Goal: Use online tool/utility: Utilize a website feature to perform a specific function

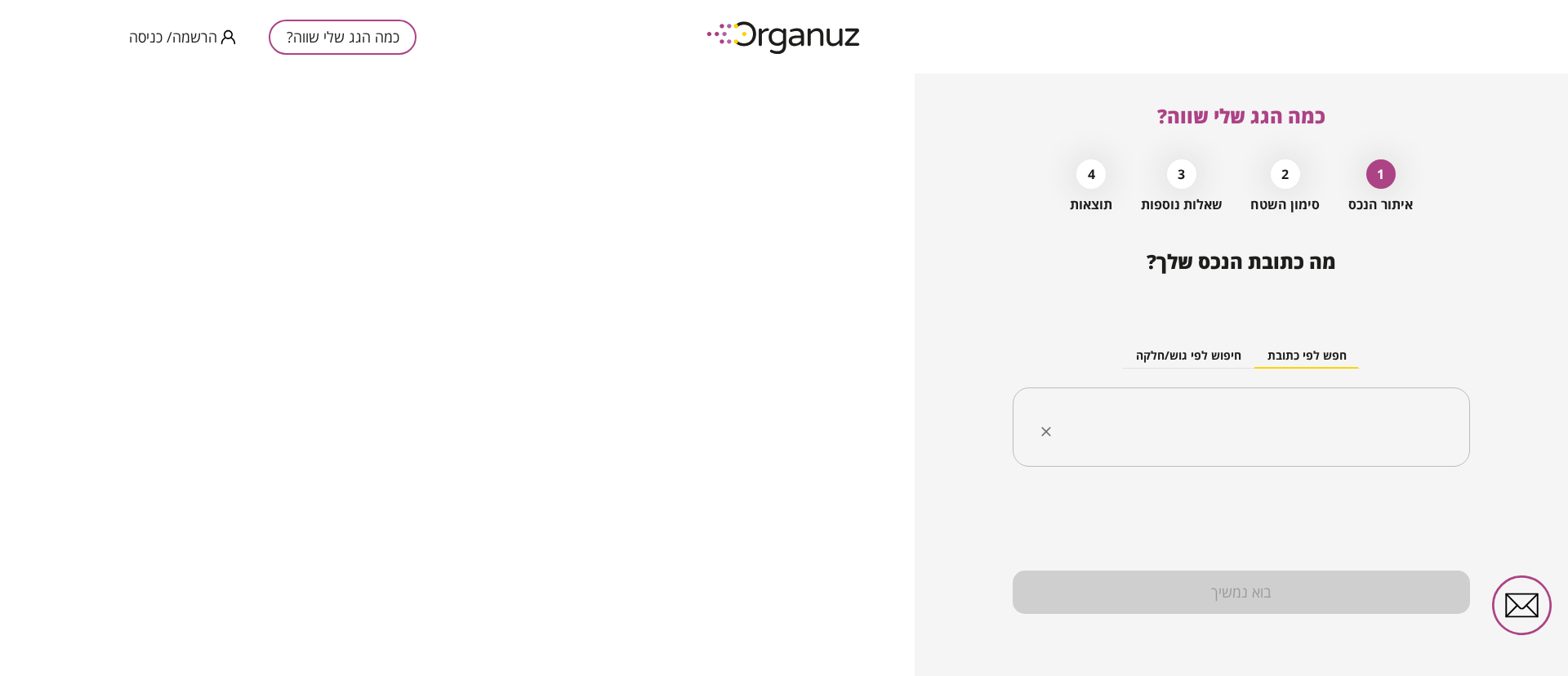
click at [1221, 425] on input "text" at bounding box center [1248, 427] width 406 height 41
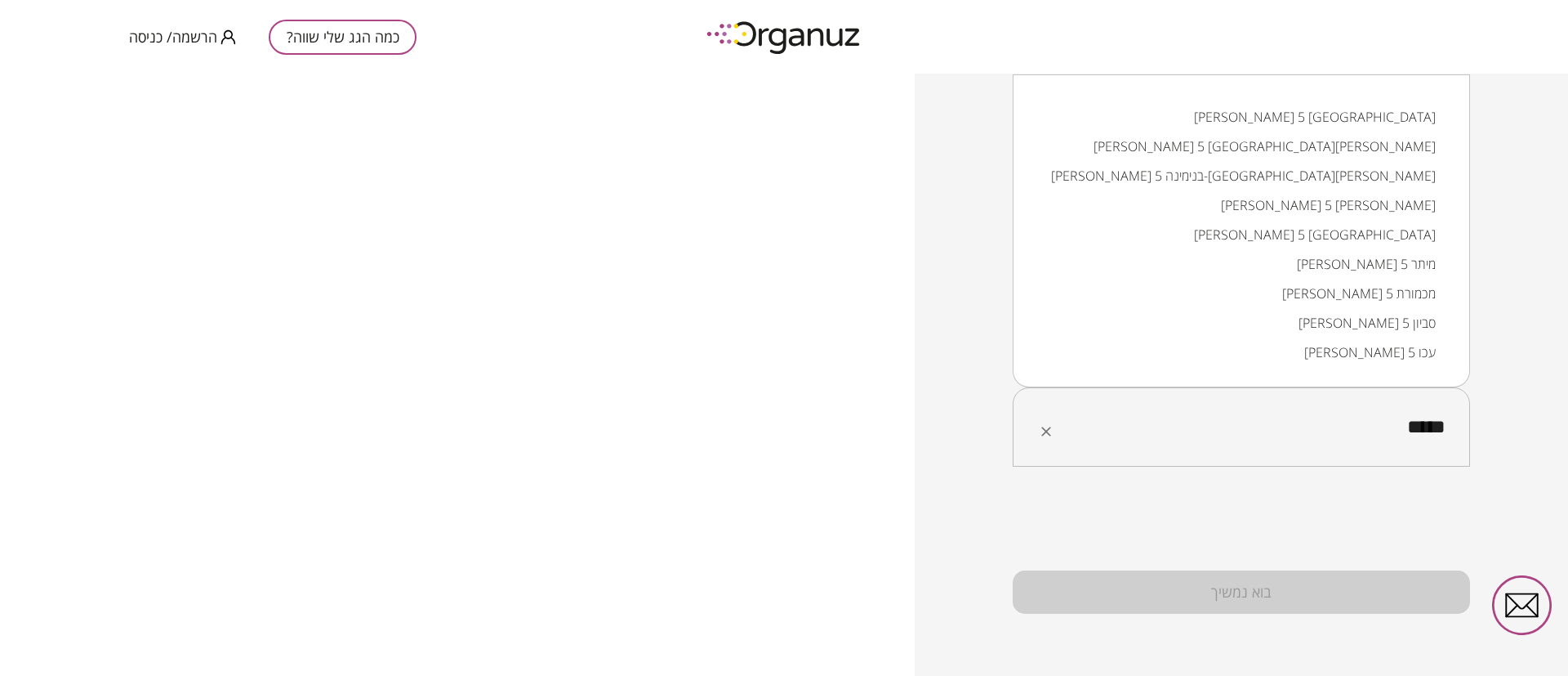
click at [1388, 151] on li "[PERSON_NAME] 5 [GEOGRAPHIC_DATA][PERSON_NAME]" at bounding box center [1241, 146] width 415 height 30
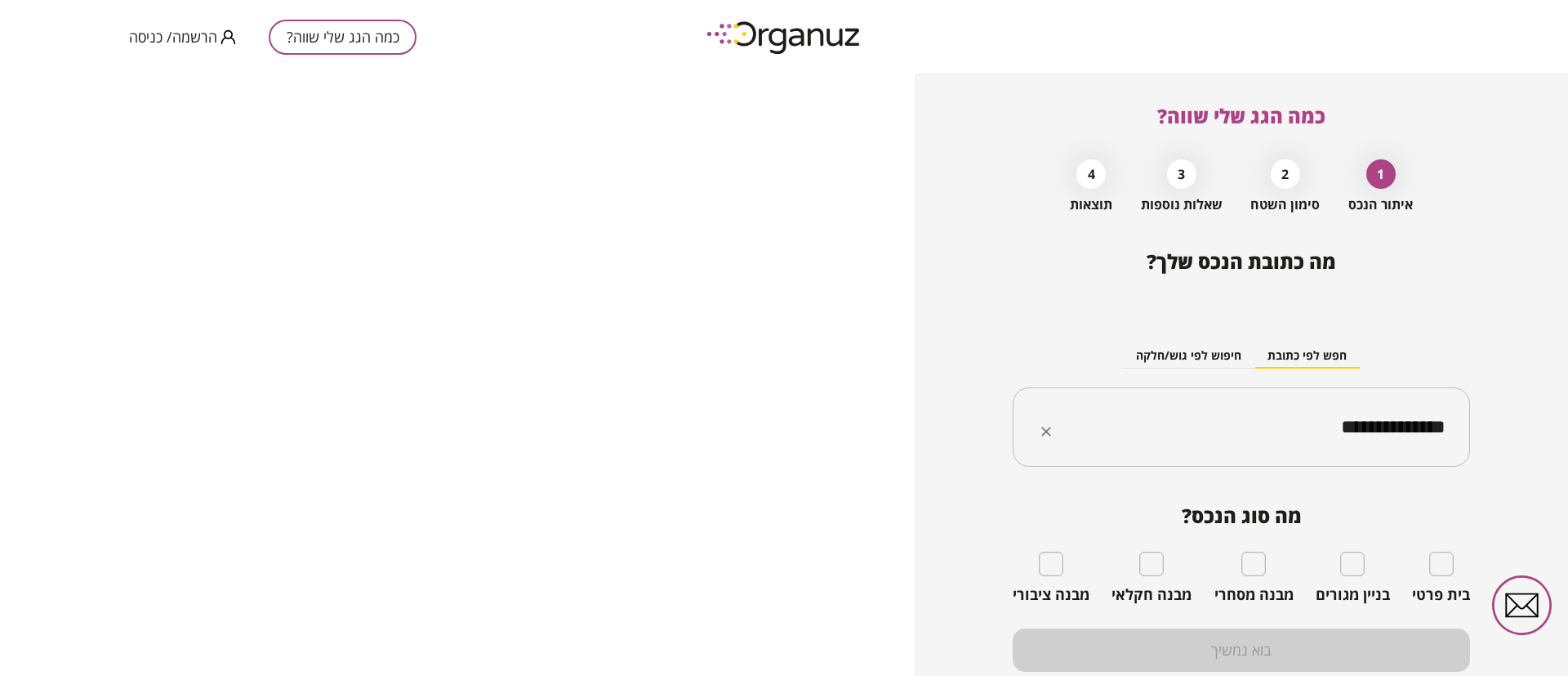
type input "**********"
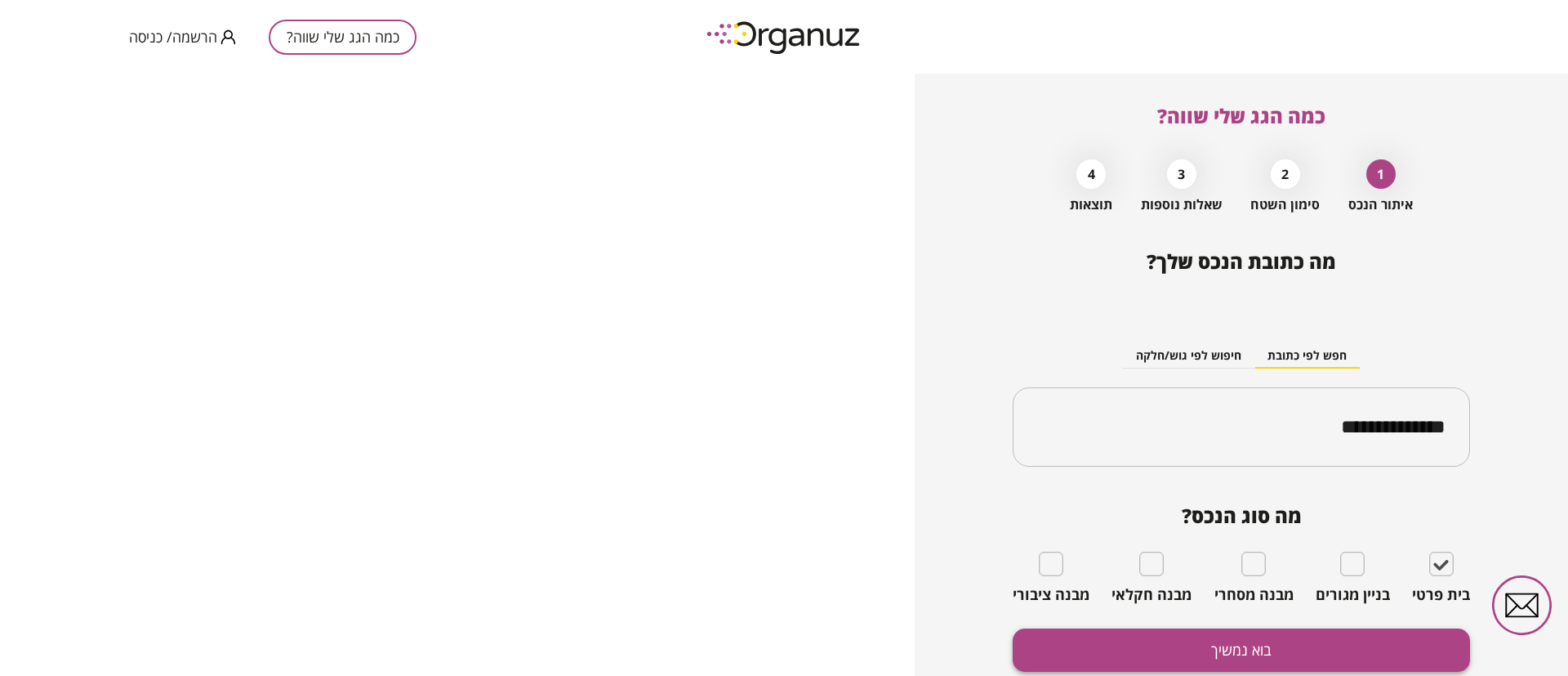
click at [1321, 644] on button "בוא נמשיך" at bounding box center [1241, 650] width 457 height 43
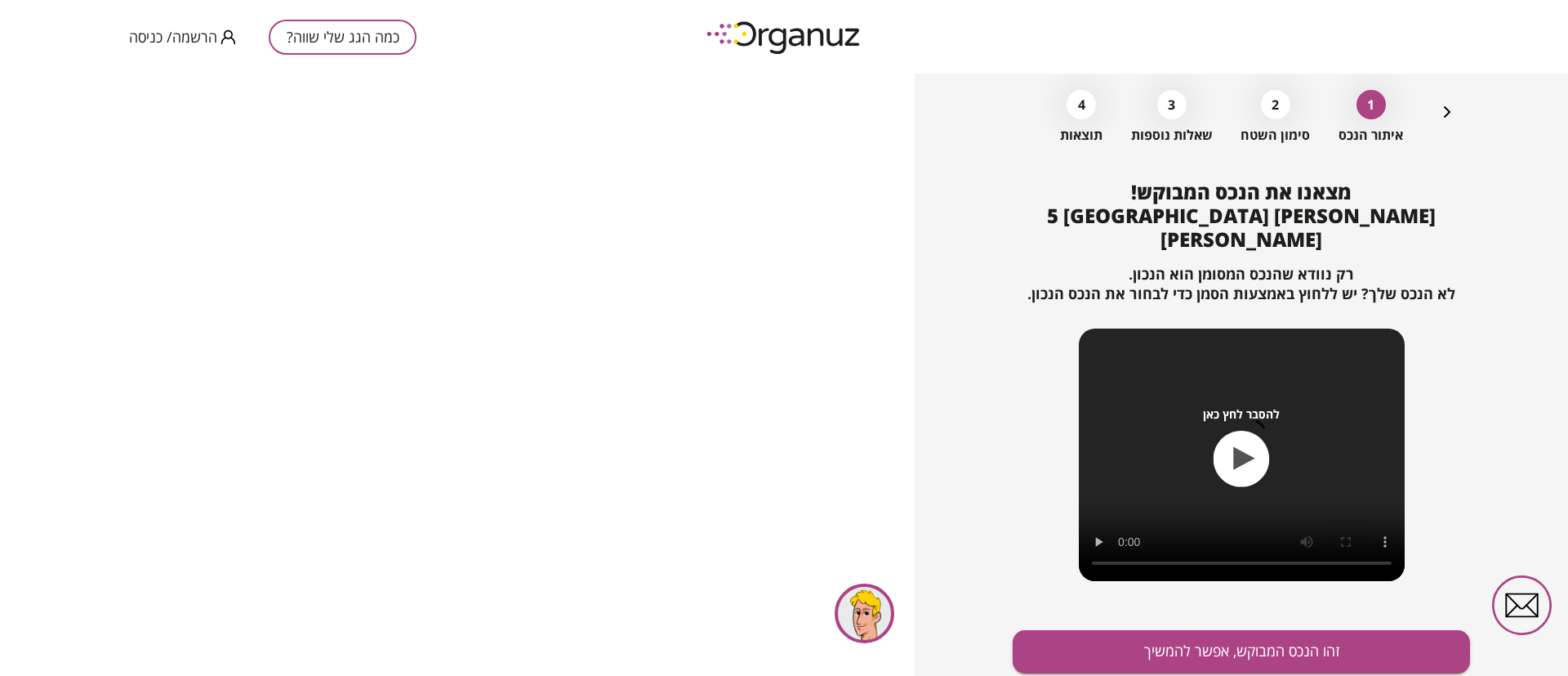
scroll to position [106, 0]
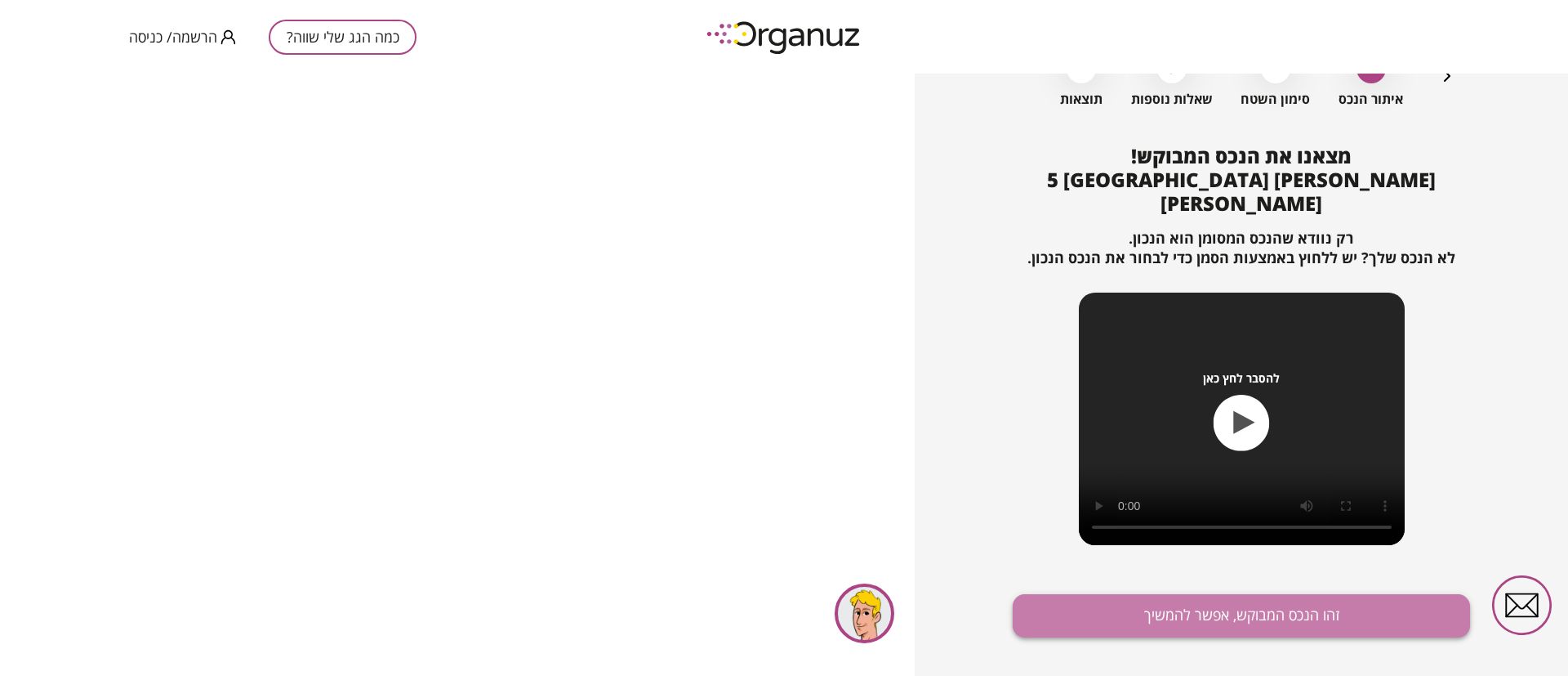
click at [1251, 594] on button "זהו הנכס המבוקש, אפשר להמשיך" at bounding box center [1241, 616] width 457 height 43
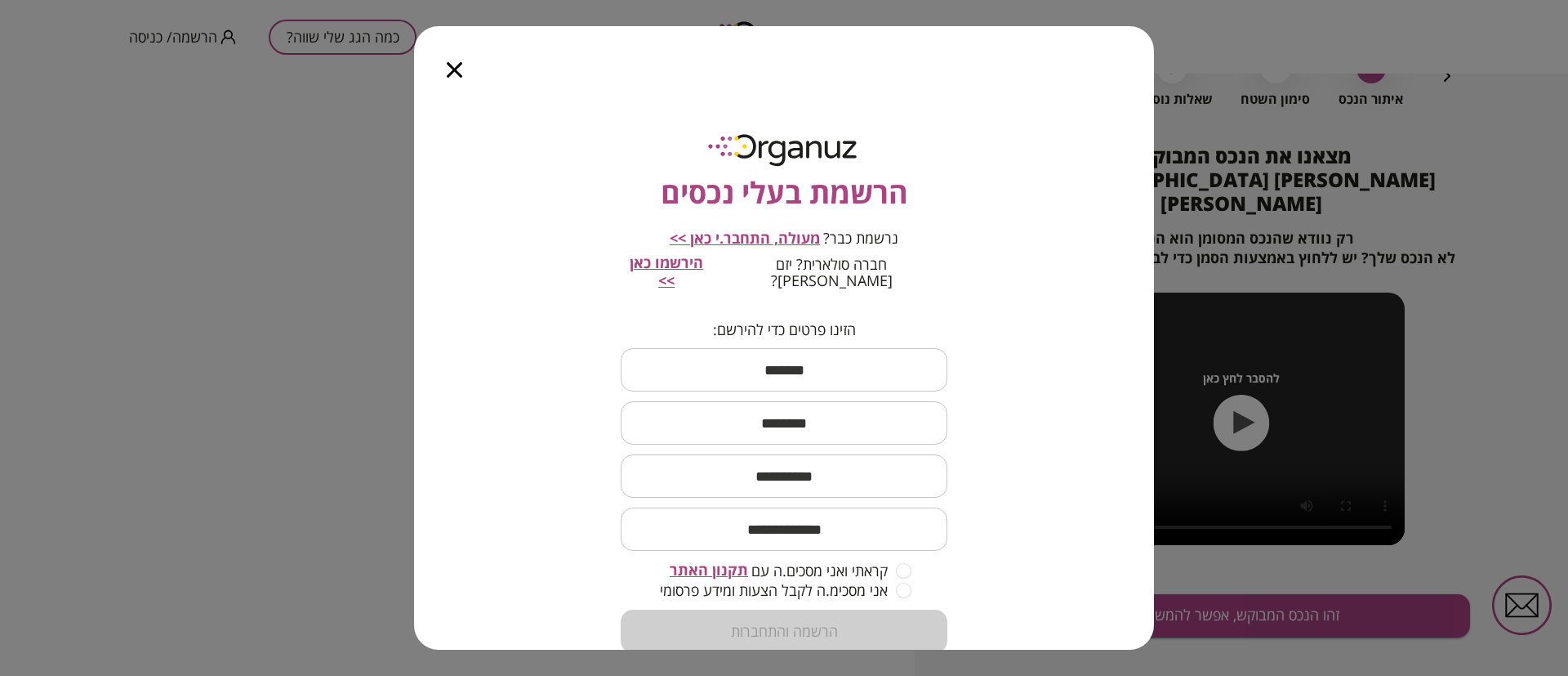
click at [453, 70] on icon "button" at bounding box center [454, 69] width 15 height 15
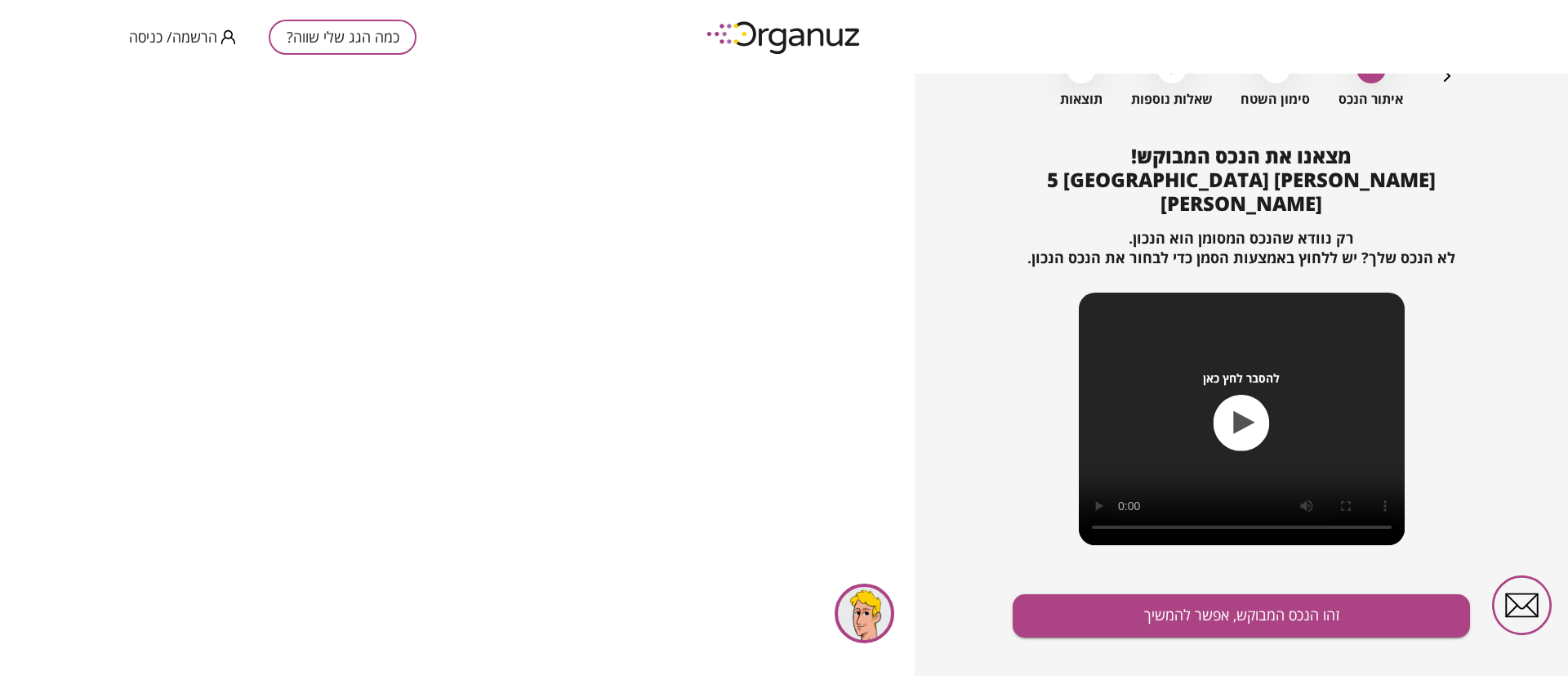
click at [181, 29] on span "הרשמה/ כניסה" at bounding box center [173, 37] width 88 height 16
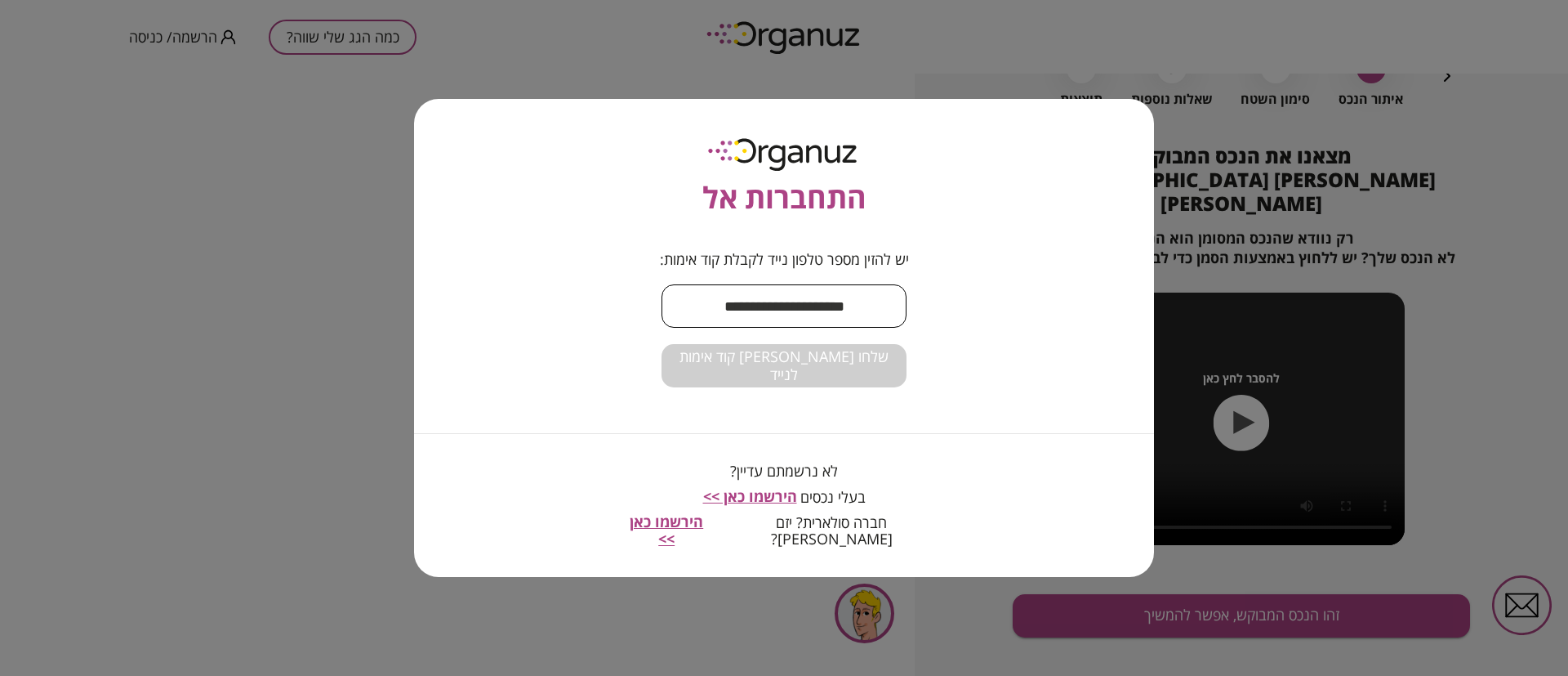
click at [781, 300] on input "text" at bounding box center [784, 305] width 245 height 48
type input "**********"
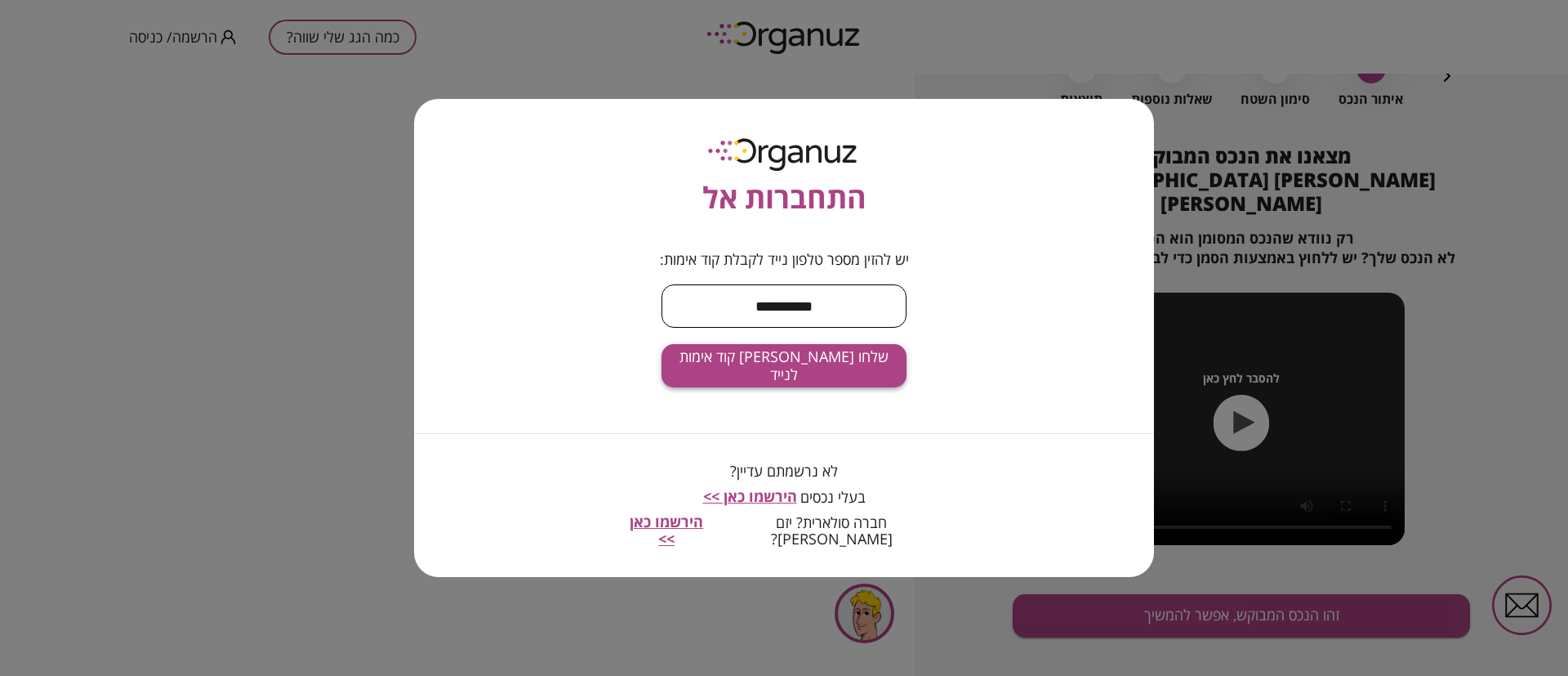
click at [807, 366] on span "שלחו [PERSON_NAME] קוד אימות לנייד" at bounding box center [784, 366] width 219 height 35
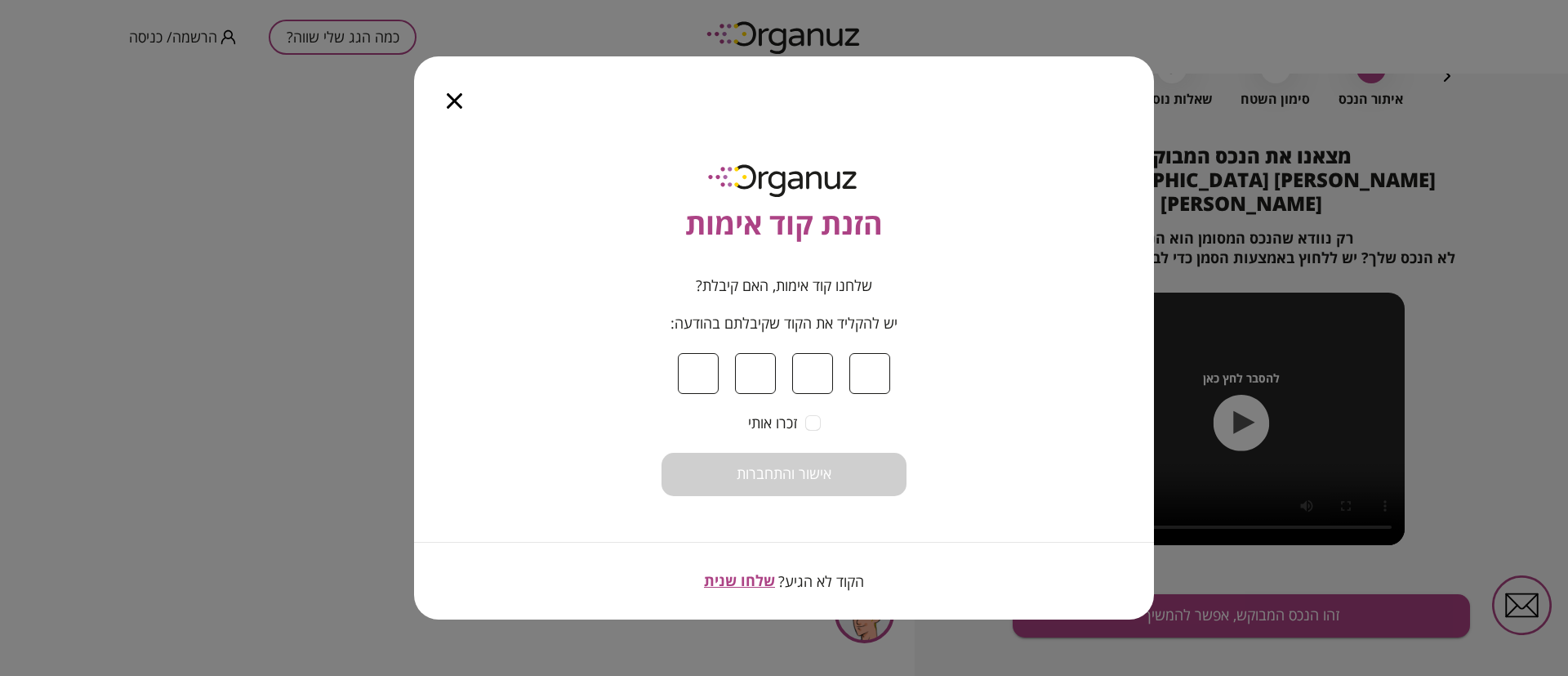
type input "*"
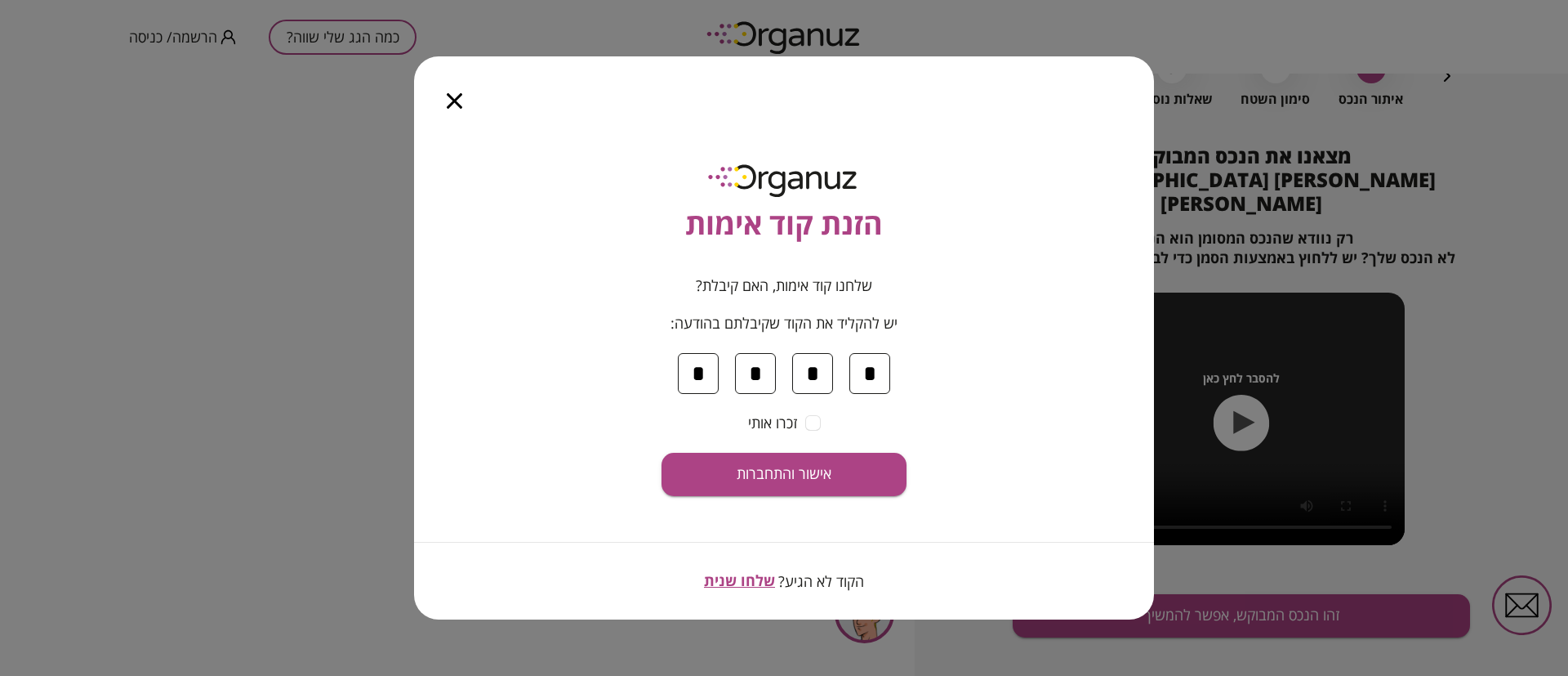
type input "*"
click at [661, 453] on button "אישור והתחברות" at bounding box center [784, 475] width 245 height 43
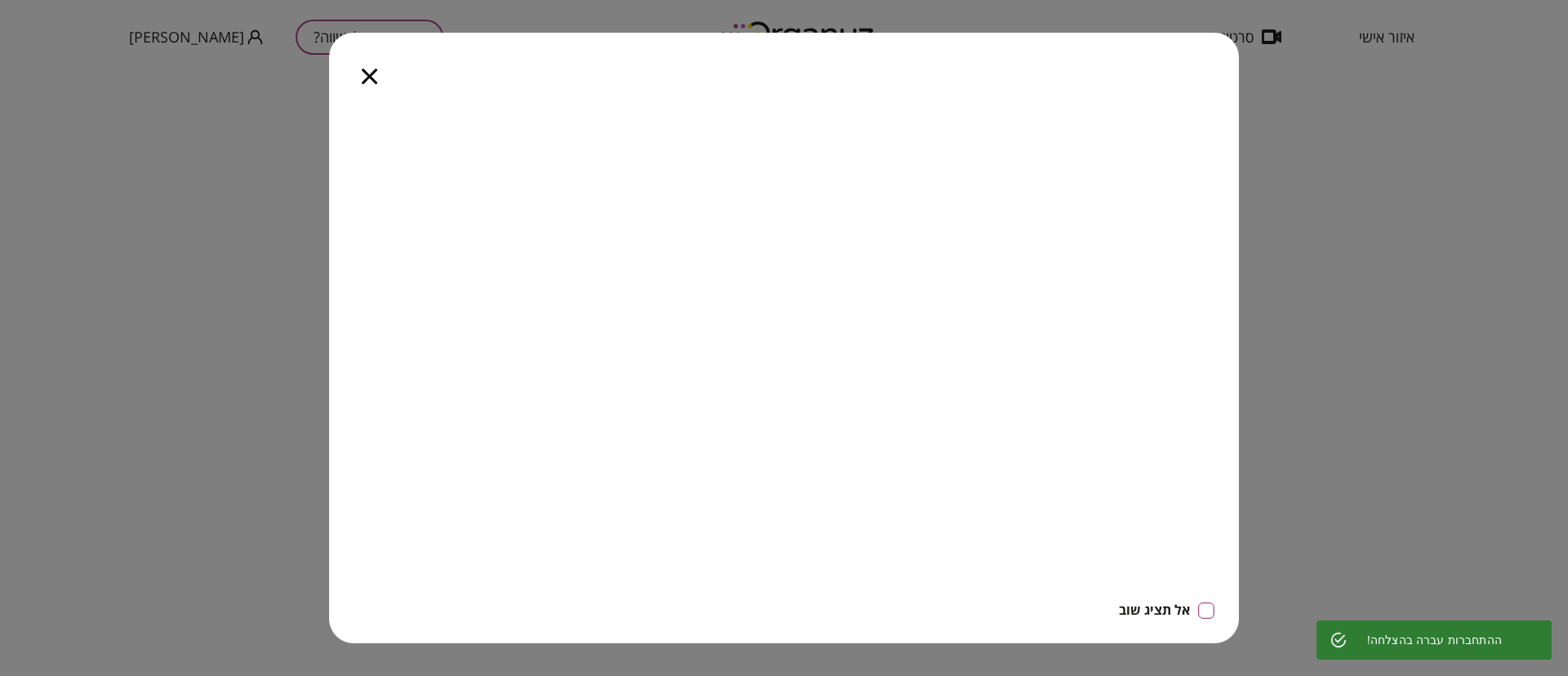
click at [364, 79] on icon "button" at bounding box center [369, 76] width 15 height 15
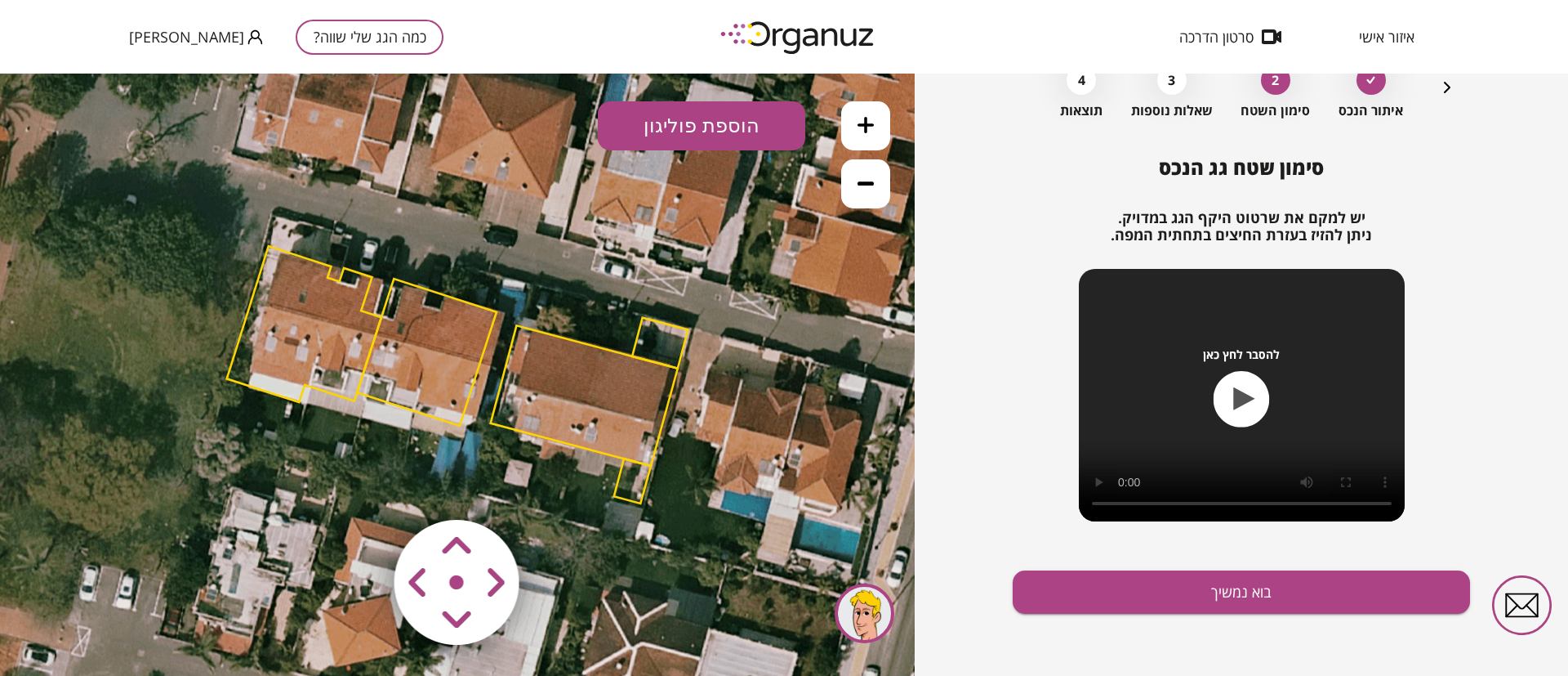
click at [436, 358] on polygon at bounding box center [427, 352] width 140 height 147
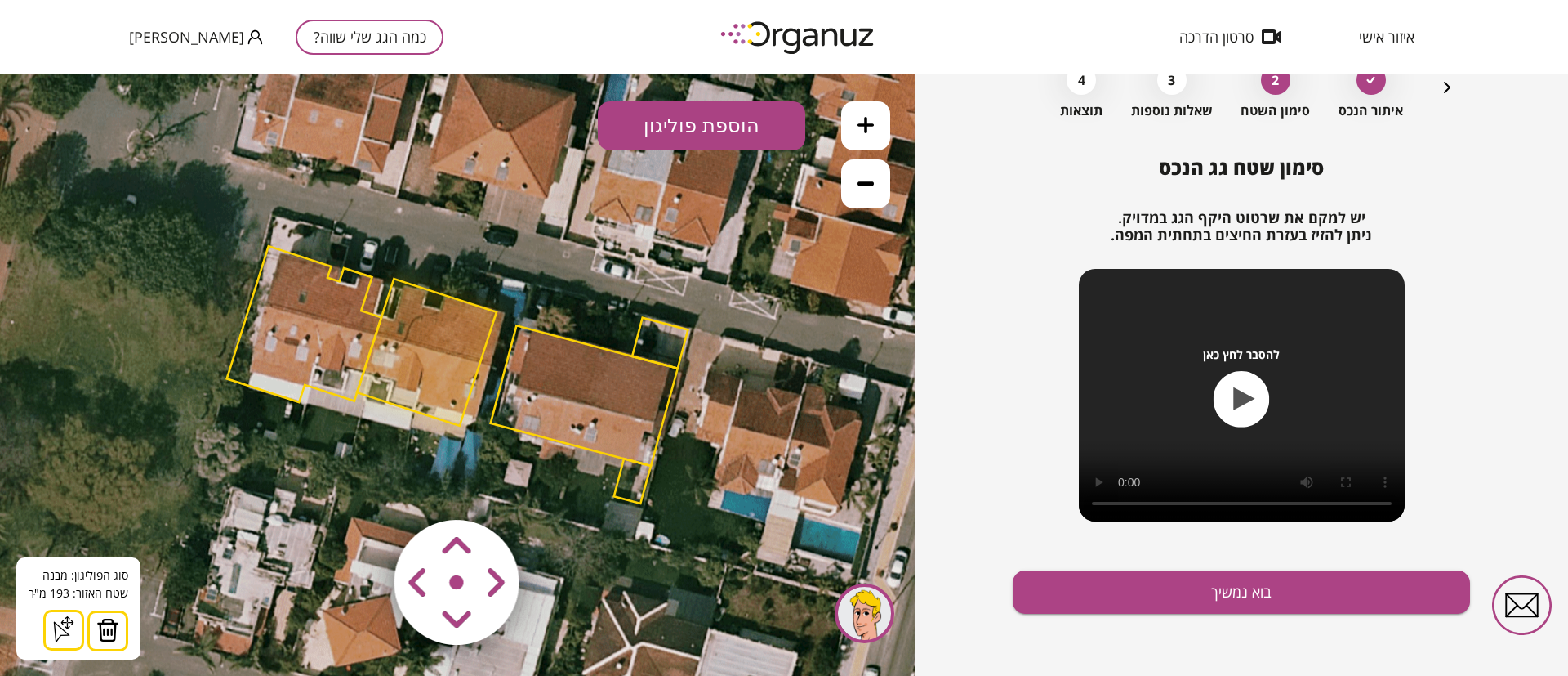
click at [432, 336] on polygon at bounding box center [427, 352] width 140 height 147
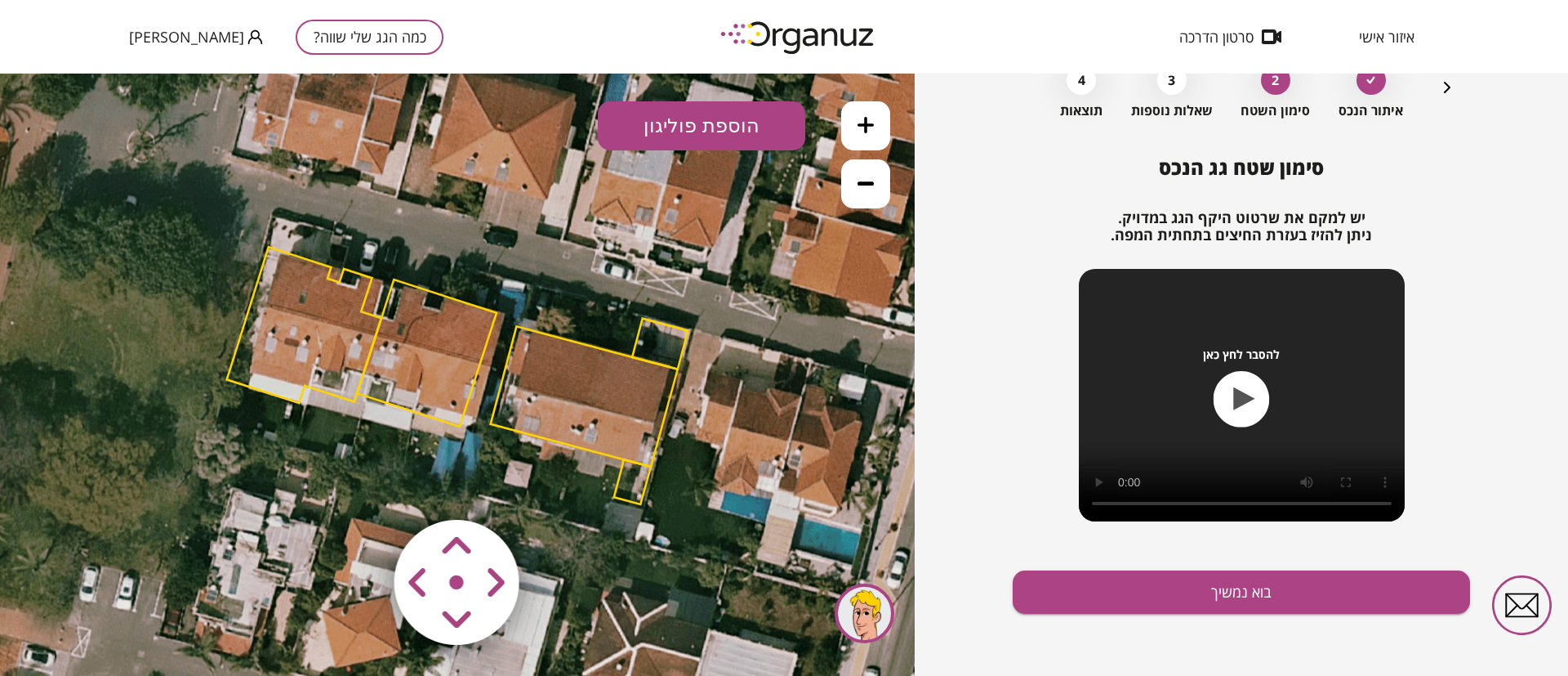
click at [440, 350] on polygon at bounding box center [427, 353] width 140 height 147
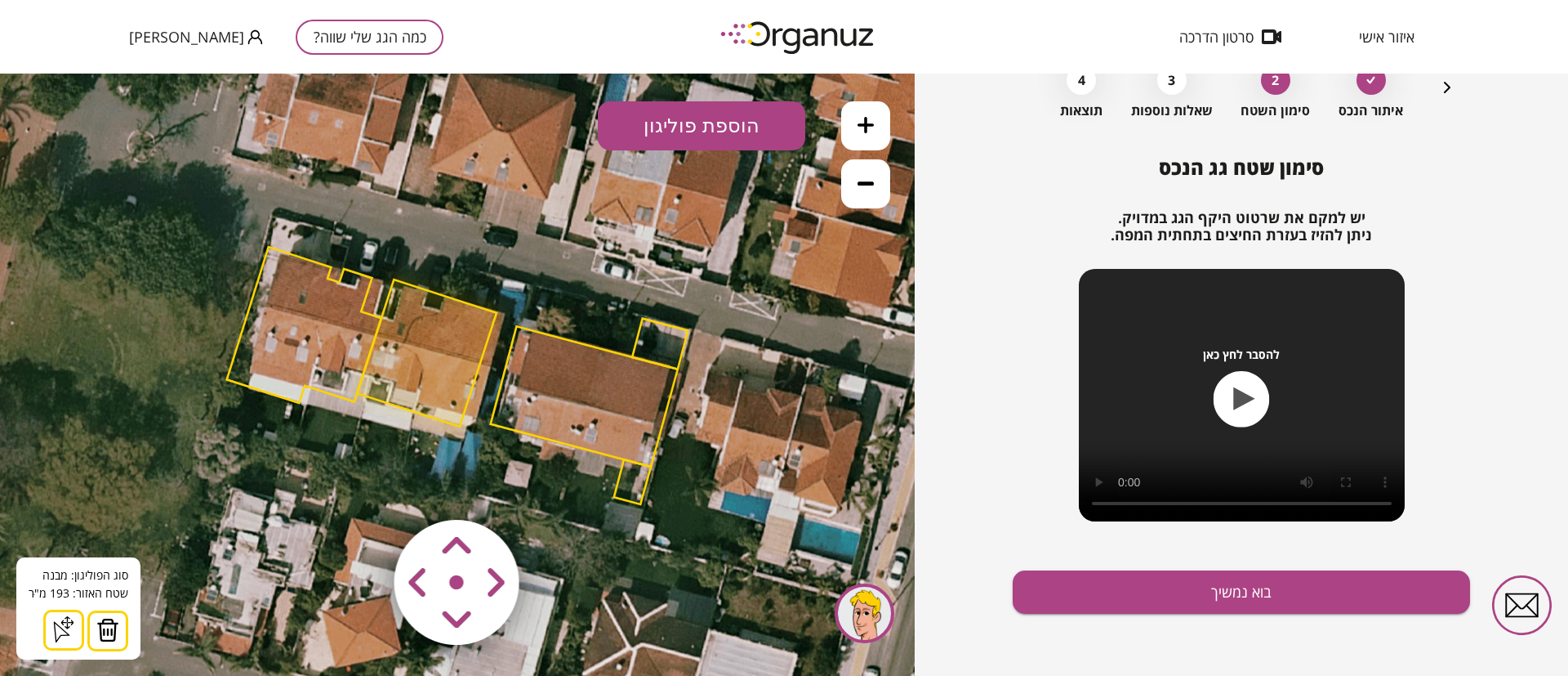
click at [106, 634] on img at bounding box center [107, 629] width 23 height 24
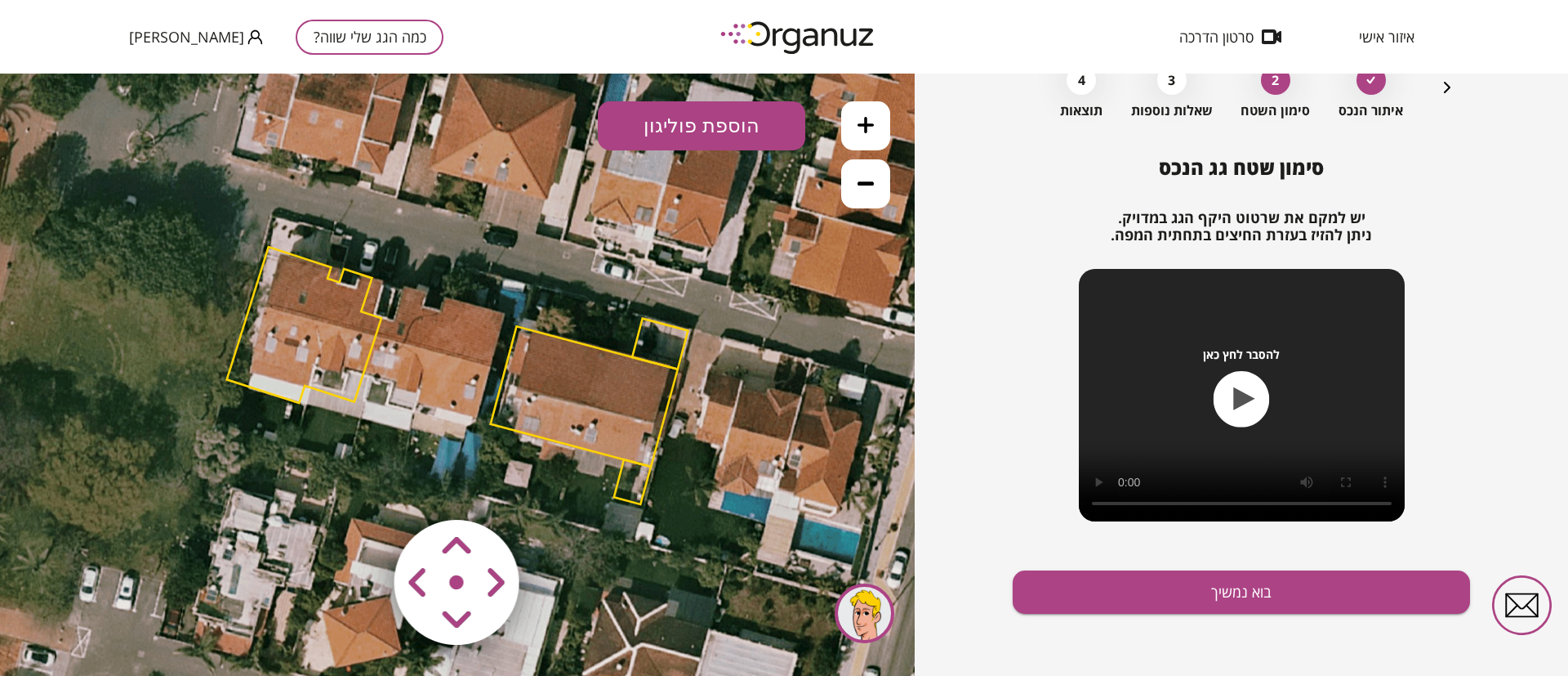
click at [355, 307] on polygon at bounding box center [304, 324] width 154 height 156
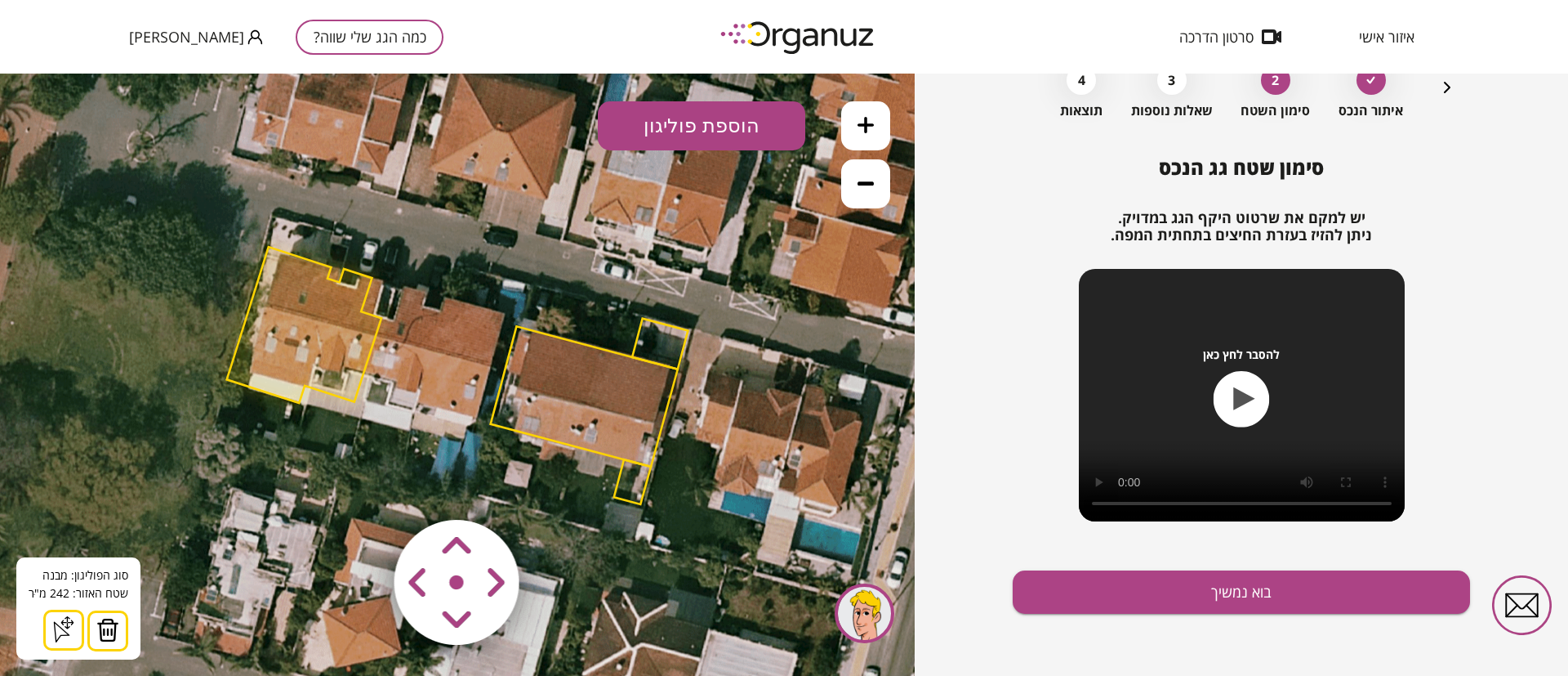
click at [124, 625] on button at bounding box center [107, 630] width 41 height 41
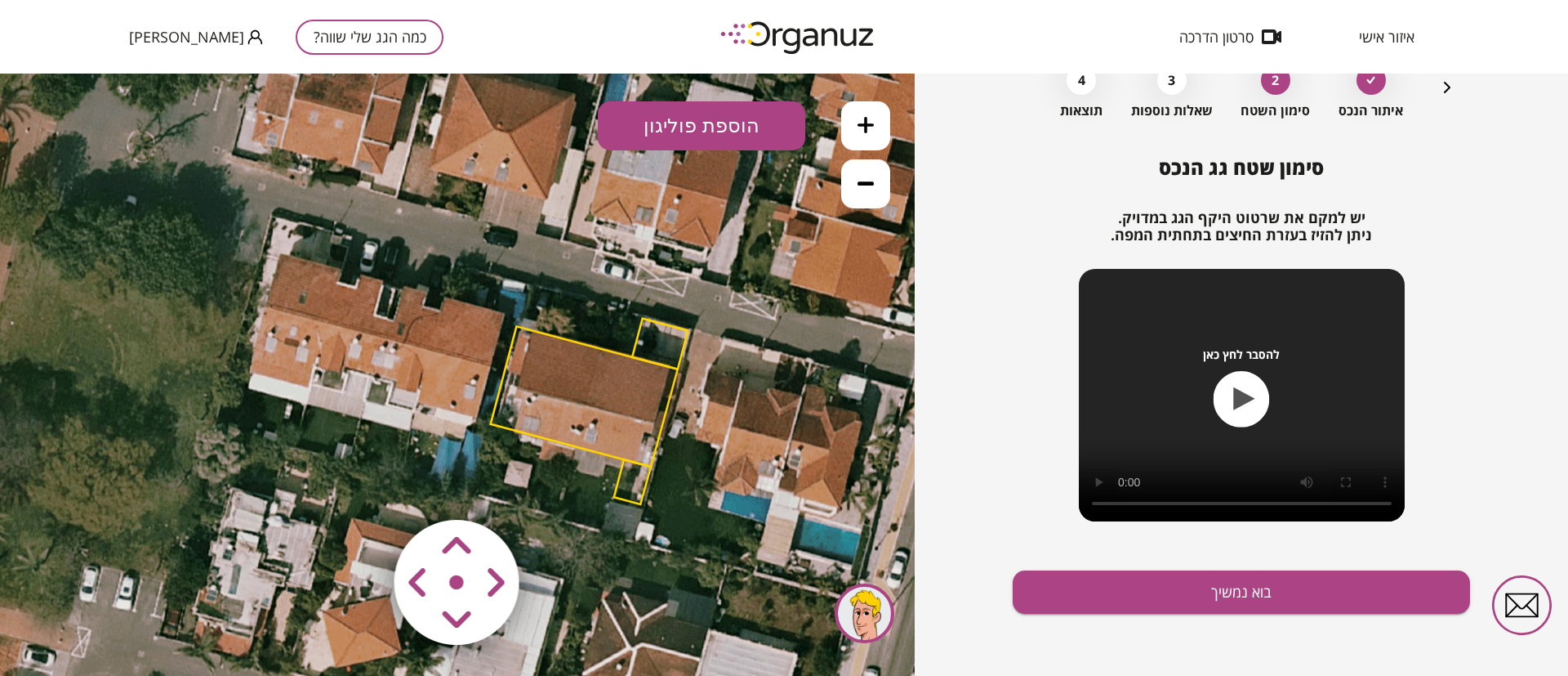
click at [513, 373] on polygon at bounding box center [584, 396] width 187 height 141
click at [533, 357] on polygon at bounding box center [585, 395] width 187 height 141
click at [544, 356] on polygon at bounding box center [585, 395] width 187 height 141
click at [519, 331] on polygon at bounding box center [585, 396] width 187 height 141
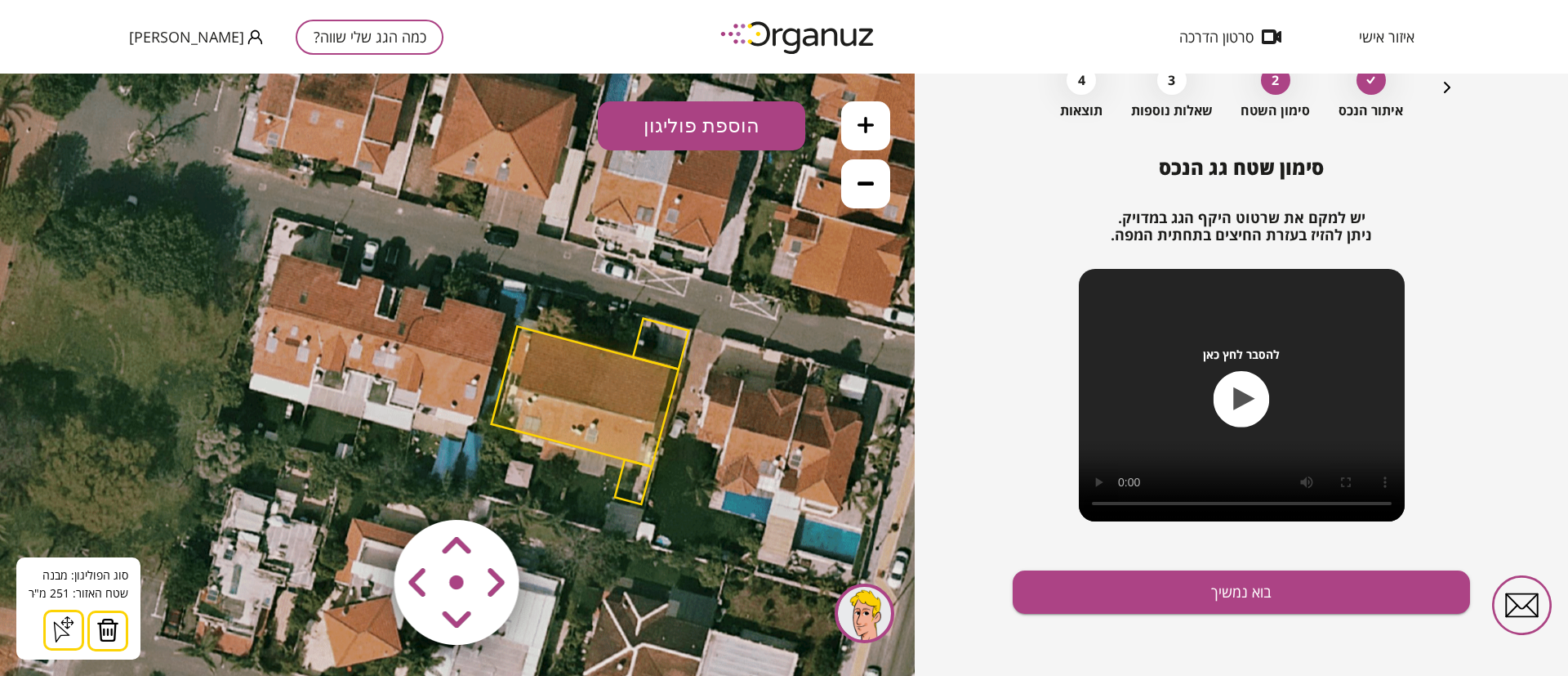
click at [106, 629] on img at bounding box center [107, 629] width 23 height 24
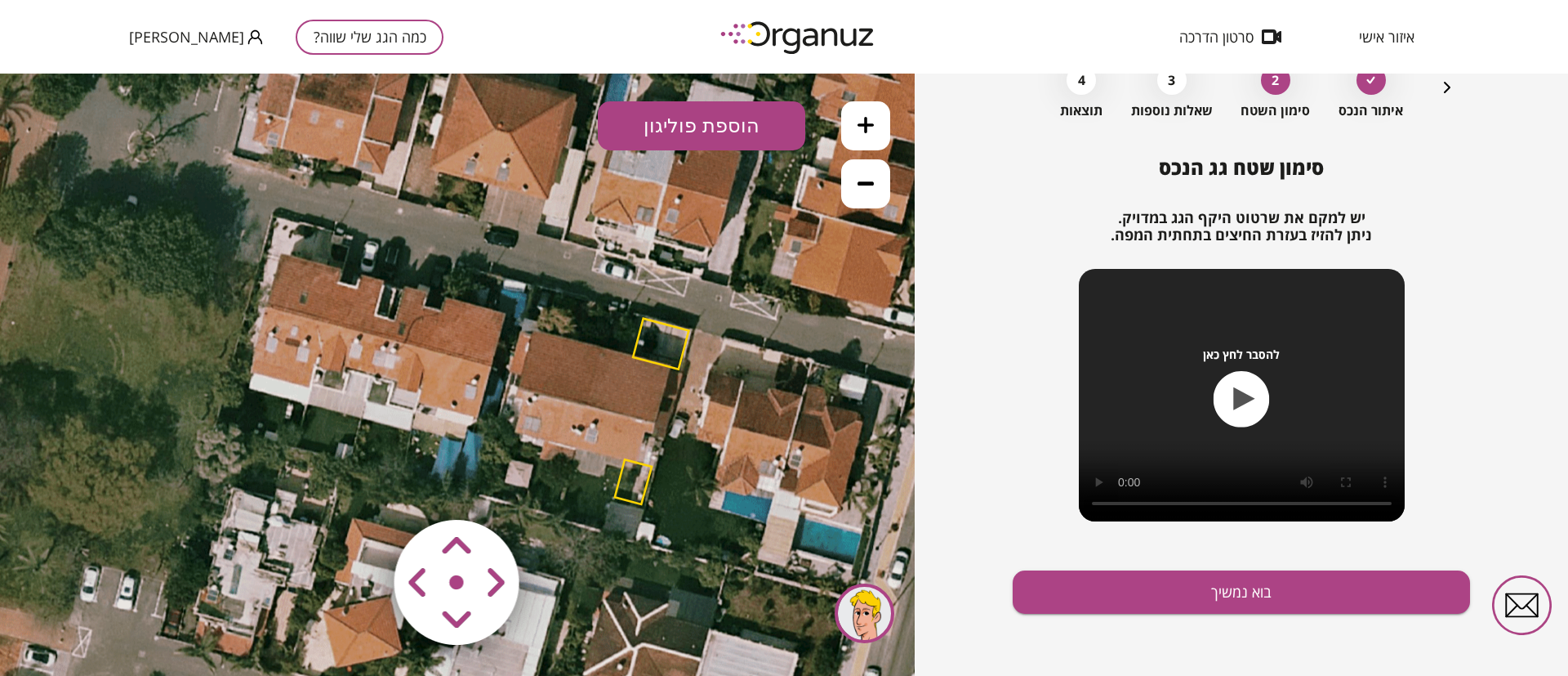
click at [637, 474] on polygon at bounding box center [633, 482] width 37 height 45
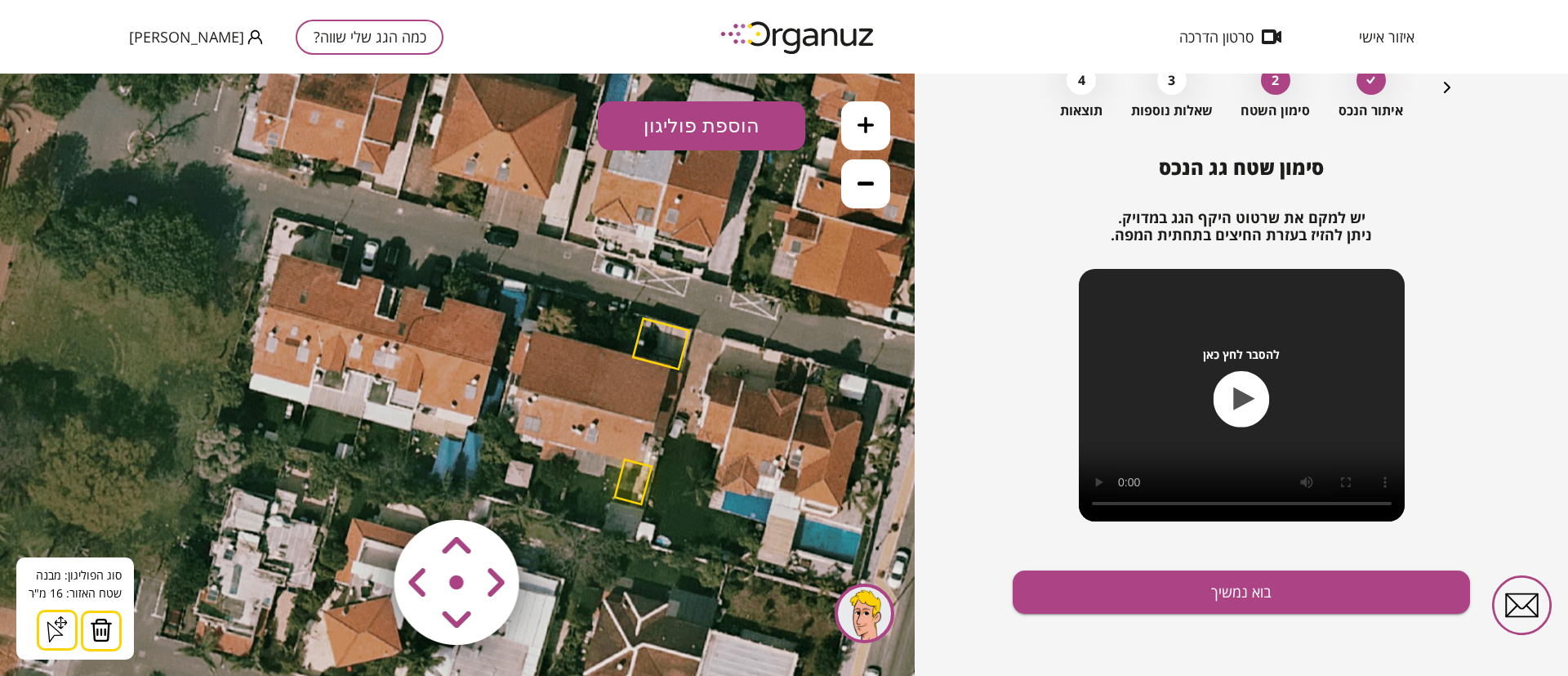
click at [112, 631] on button at bounding box center [101, 630] width 41 height 41
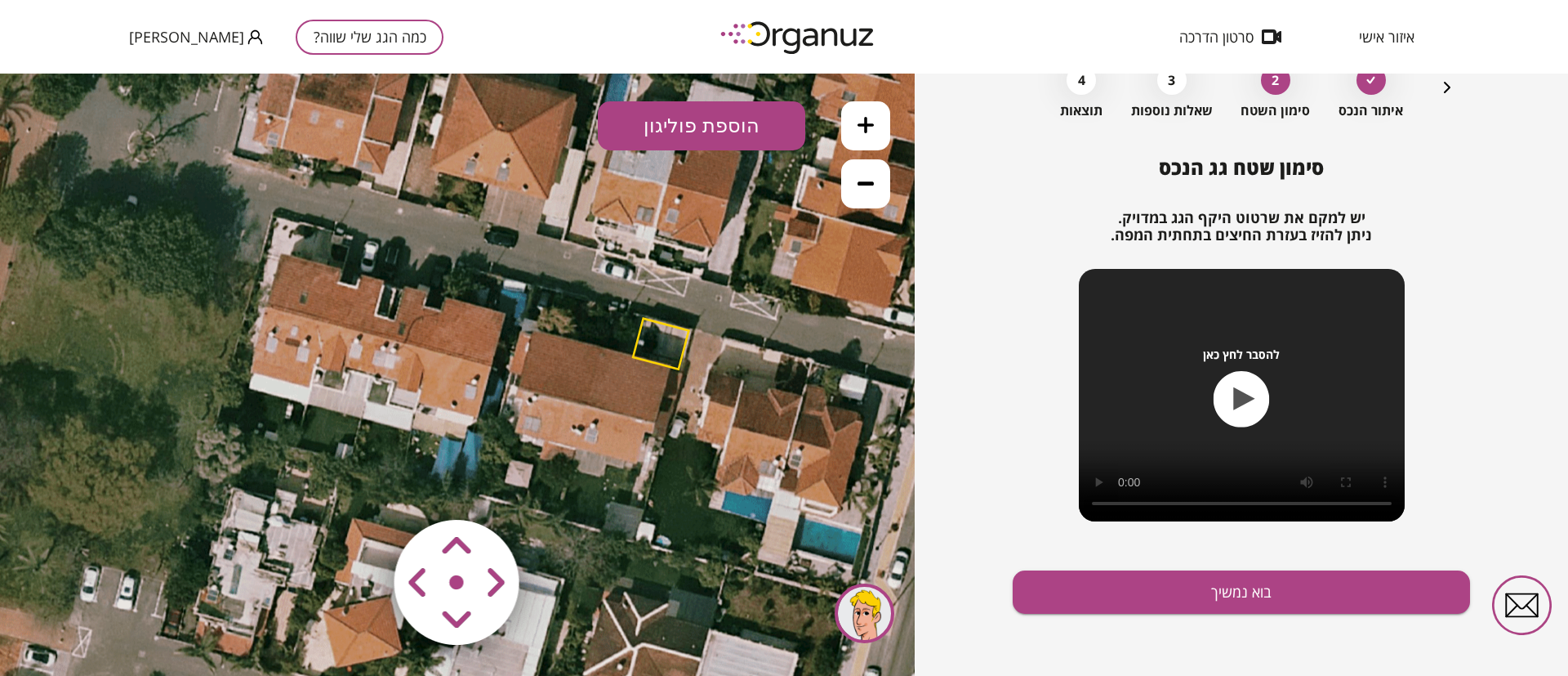
click at [658, 345] on polygon at bounding box center [661, 344] width 56 height 51
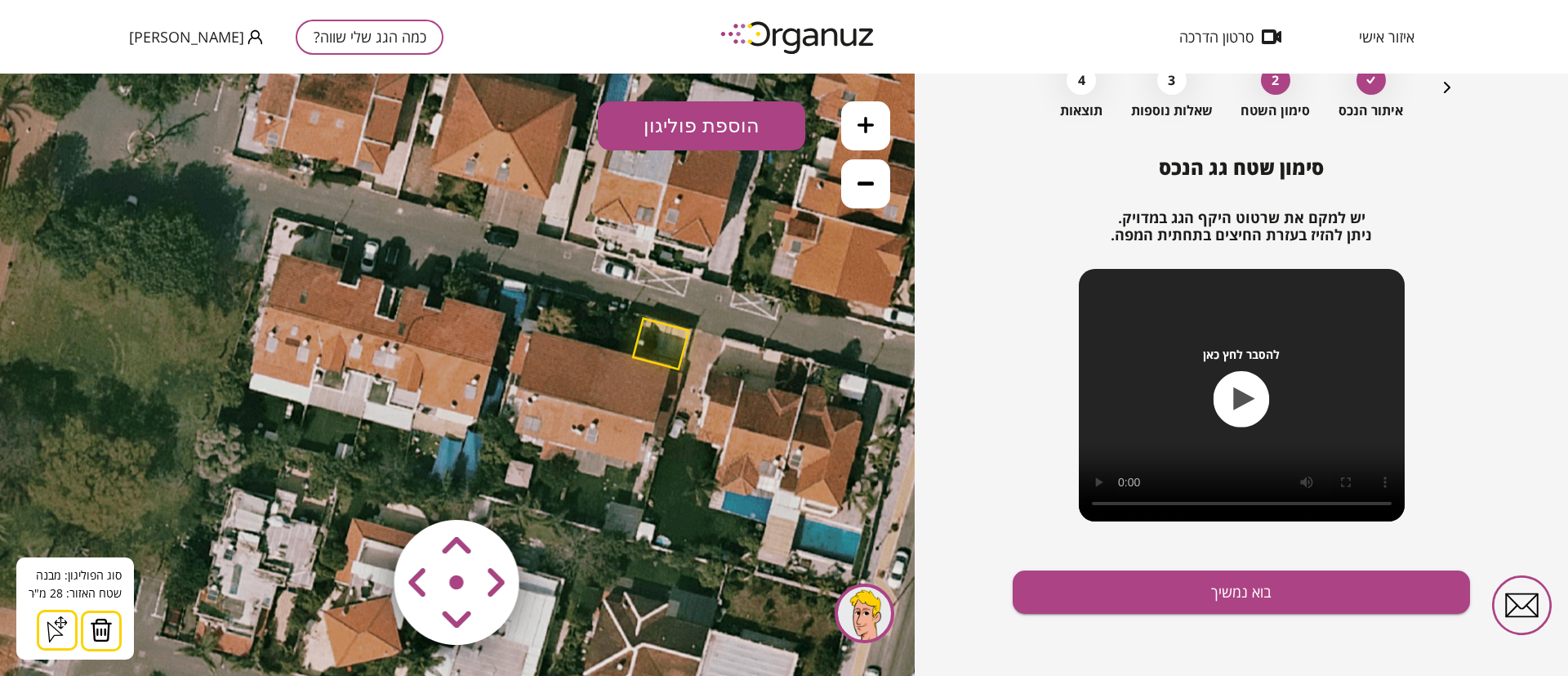
click at [100, 629] on img at bounding box center [101, 629] width 23 height 24
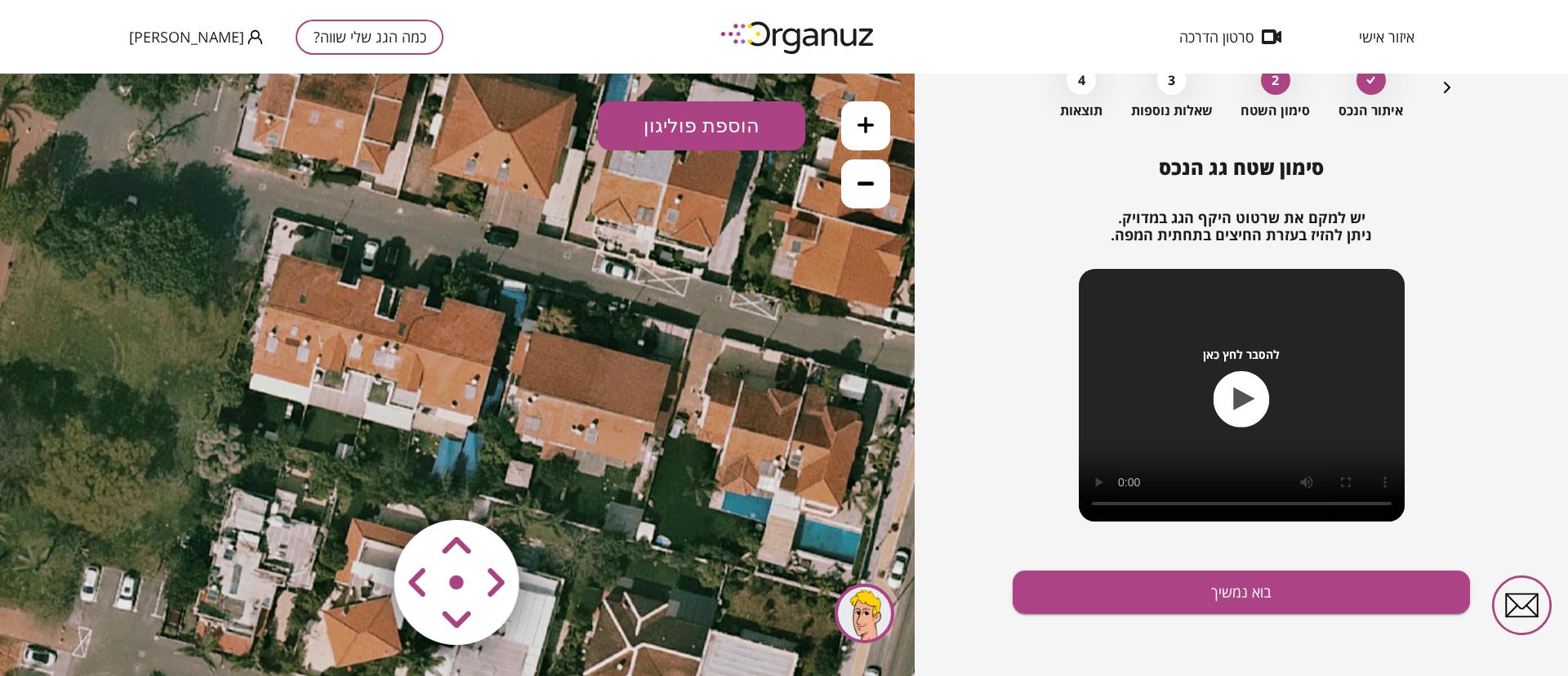
click at [852, 131] on button at bounding box center [866, 125] width 49 height 49
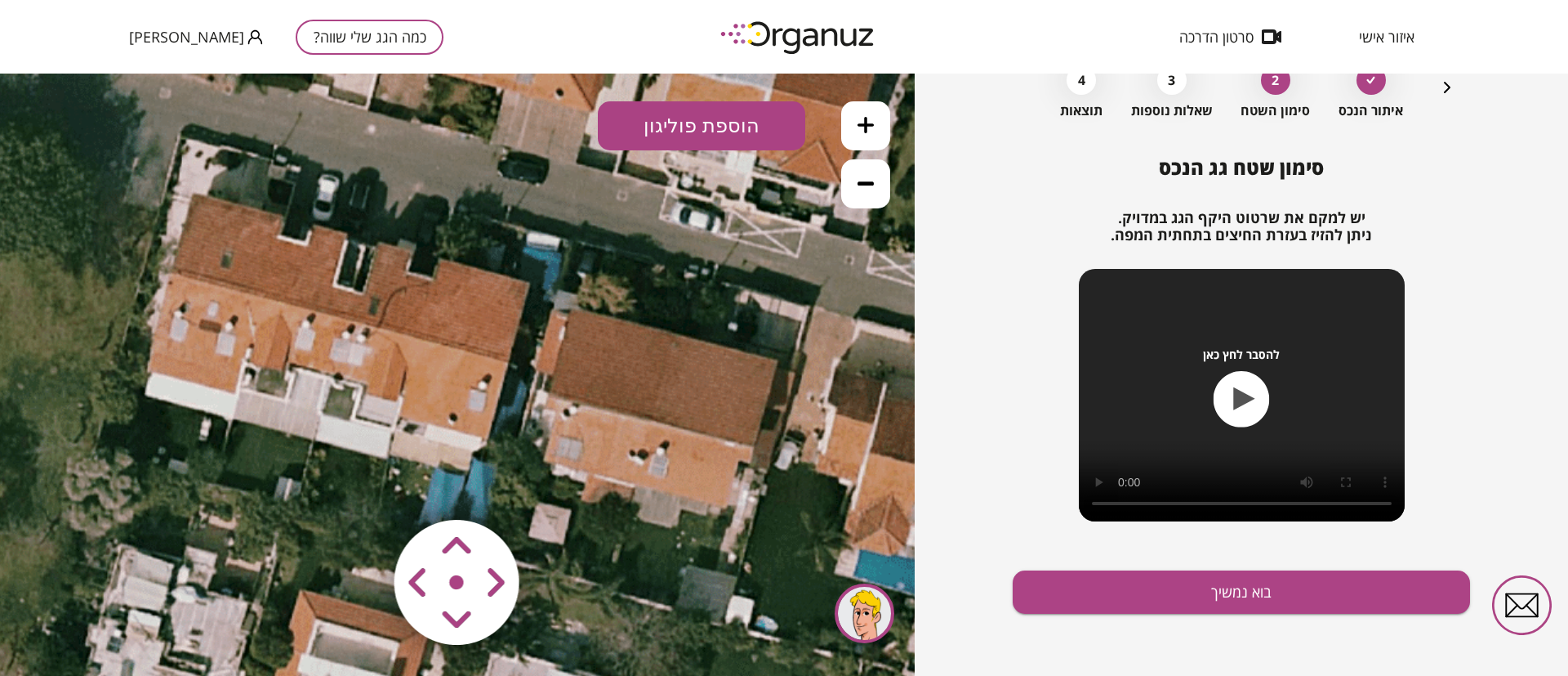
click at [852, 131] on button at bounding box center [866, 125] width 49 height 49
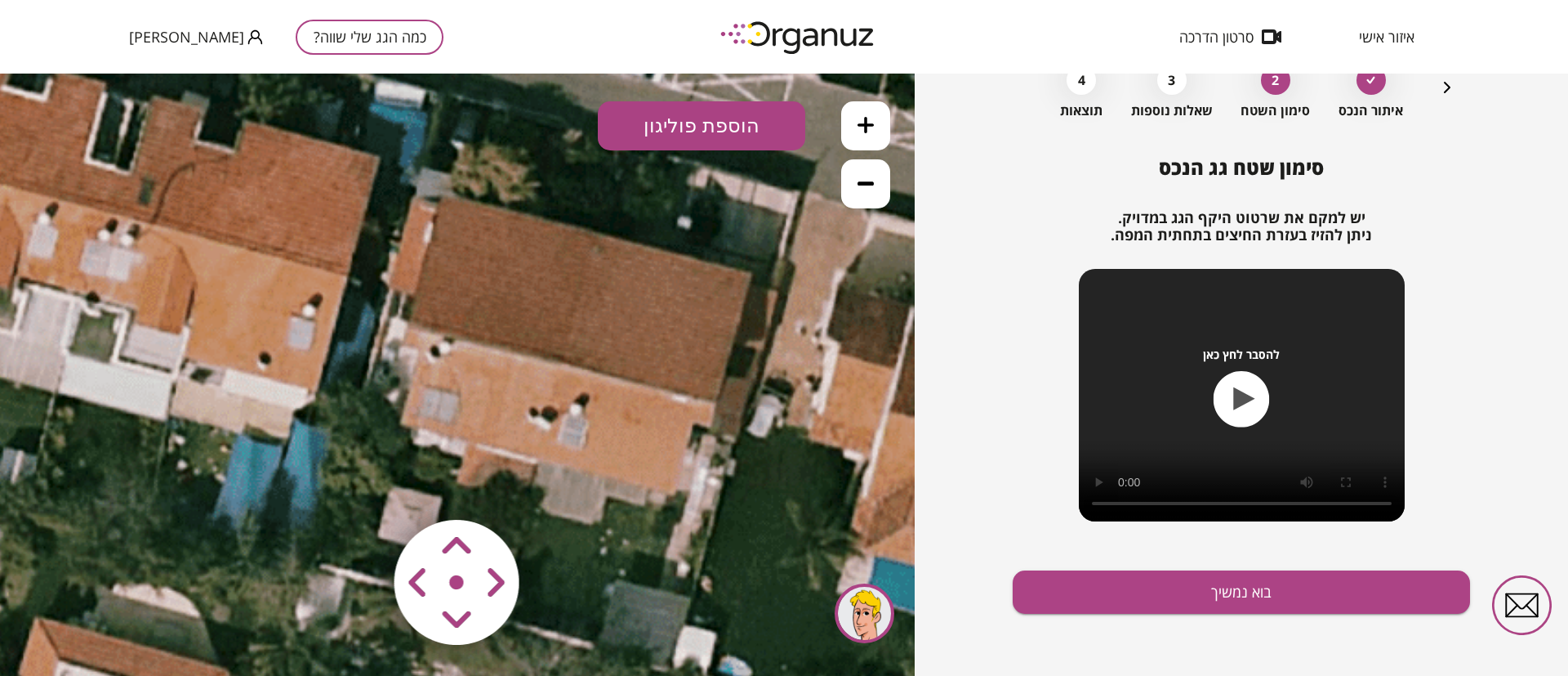
drag, startPoint x: 693, startPoint y: 348, endPoint x: 597, endPoint y: 252, distance: 135.8
click at [520, 272] on icon at bounding box center [273, 294] width 3197 height 3199
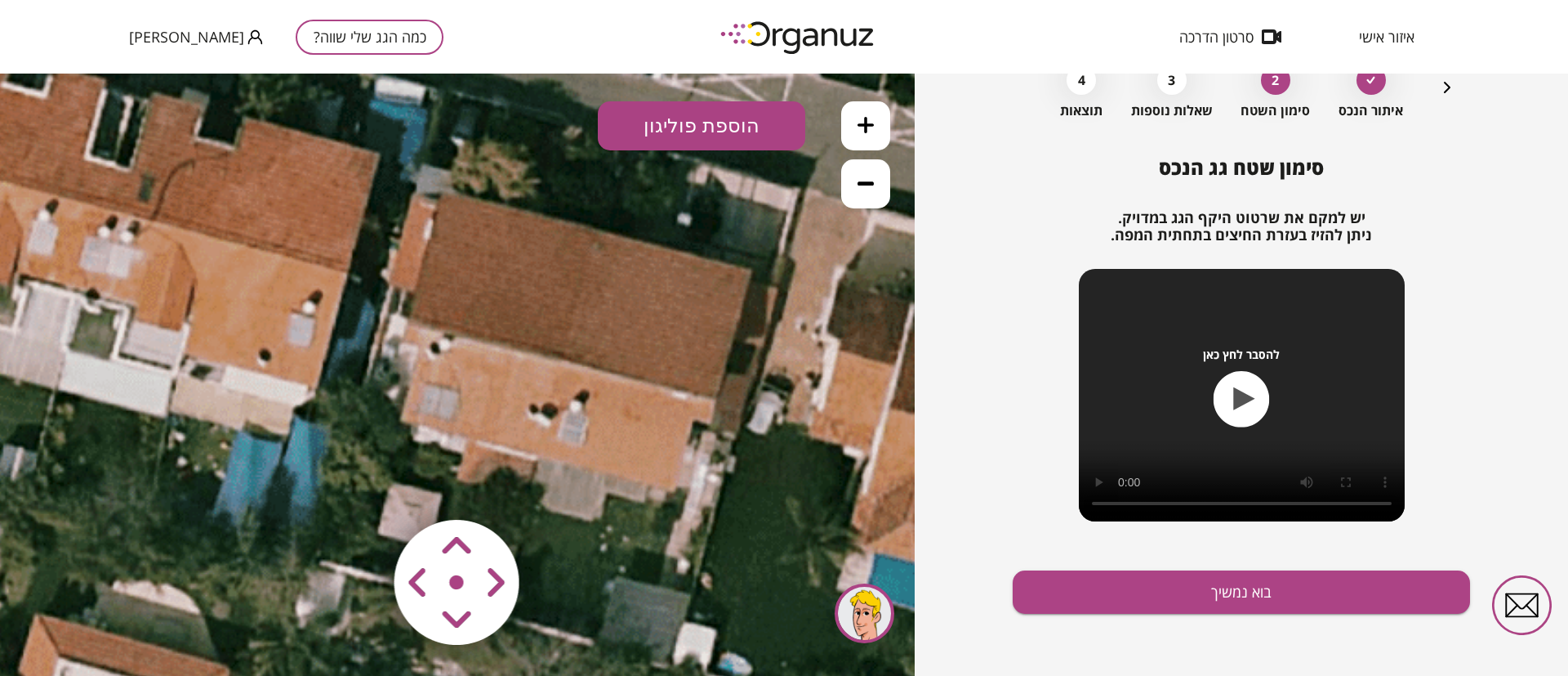
click at [863, 129] on icon at bounding box center [866, 125] width 16 height 16
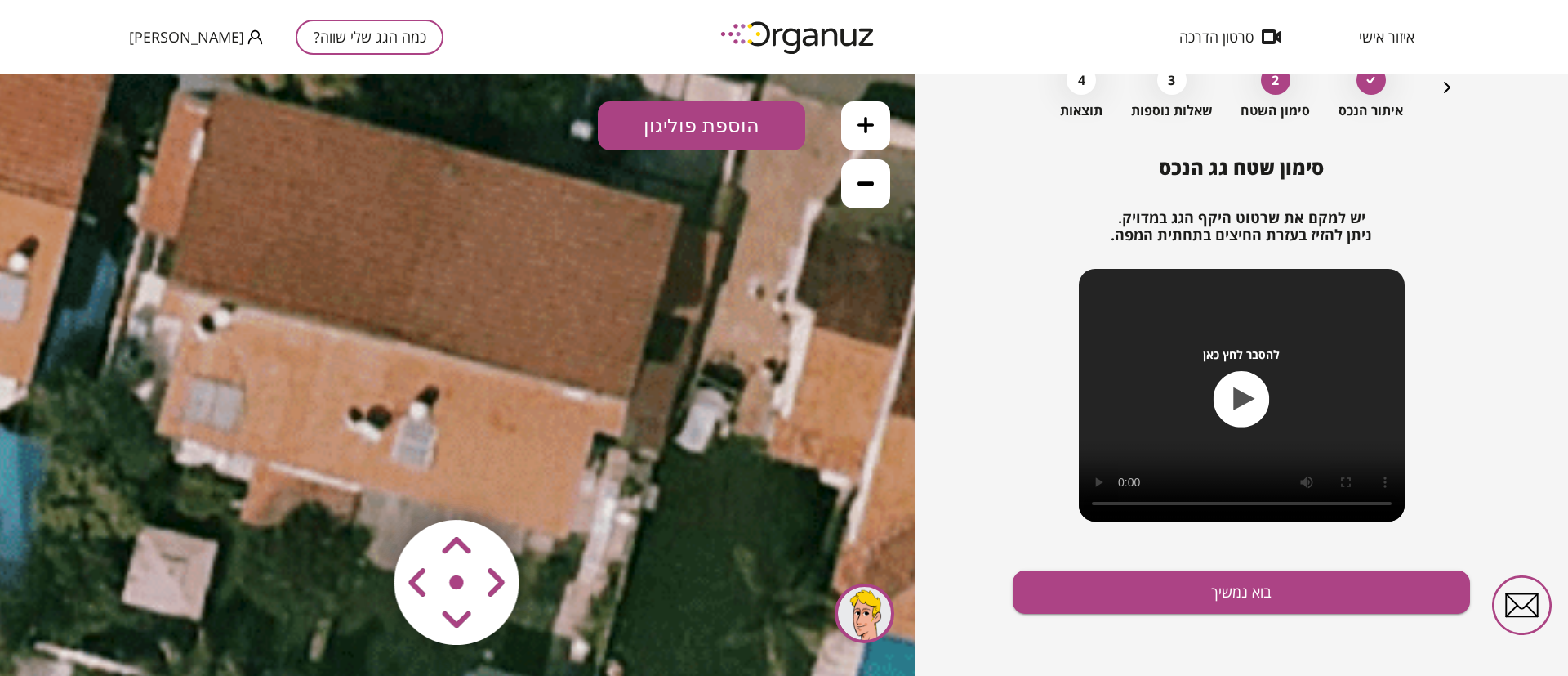
drag, startPoint x: 644, startPoint y: 309, endPoint x: 519, endPoint y: 255, distance: 136.2
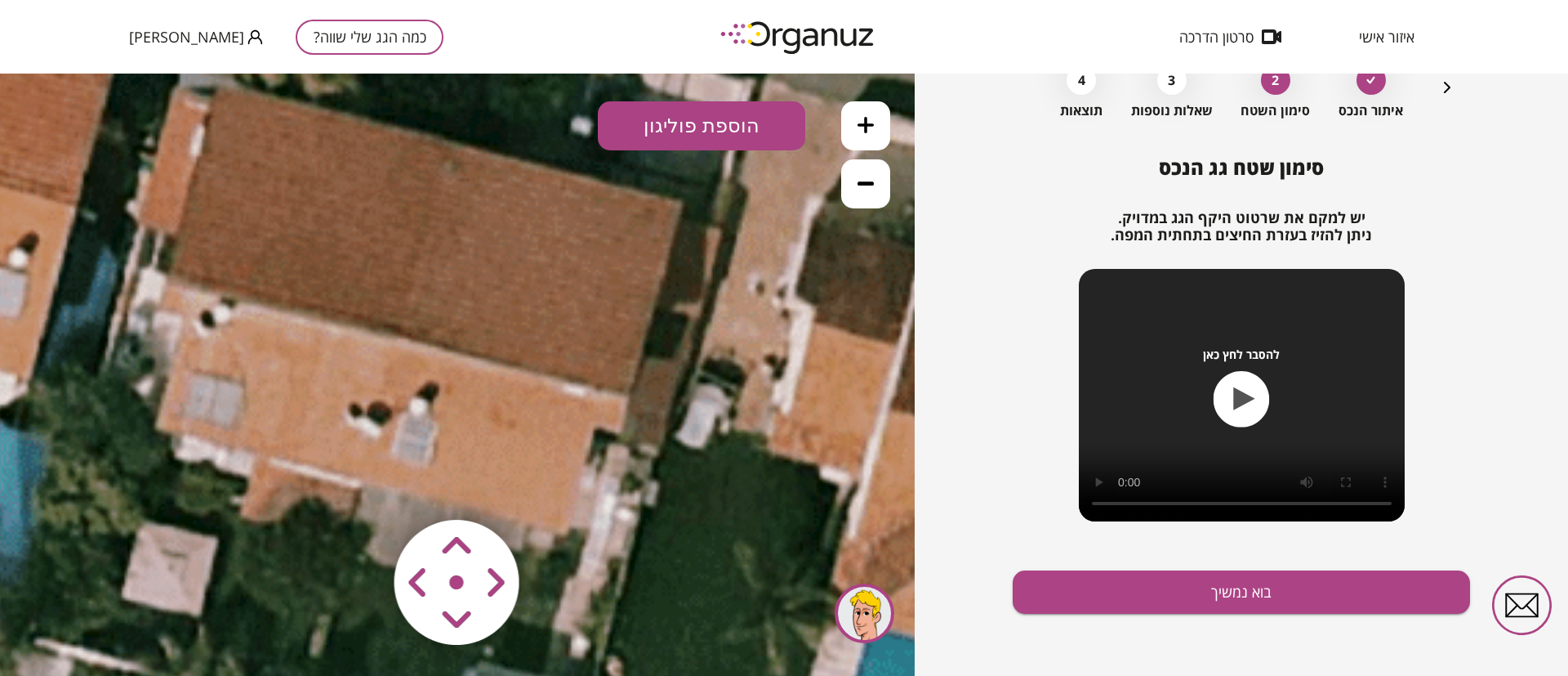
click at [682, 128] on button "הוספת פוליגון" at bounding box center [702, 125] width 208 height 49
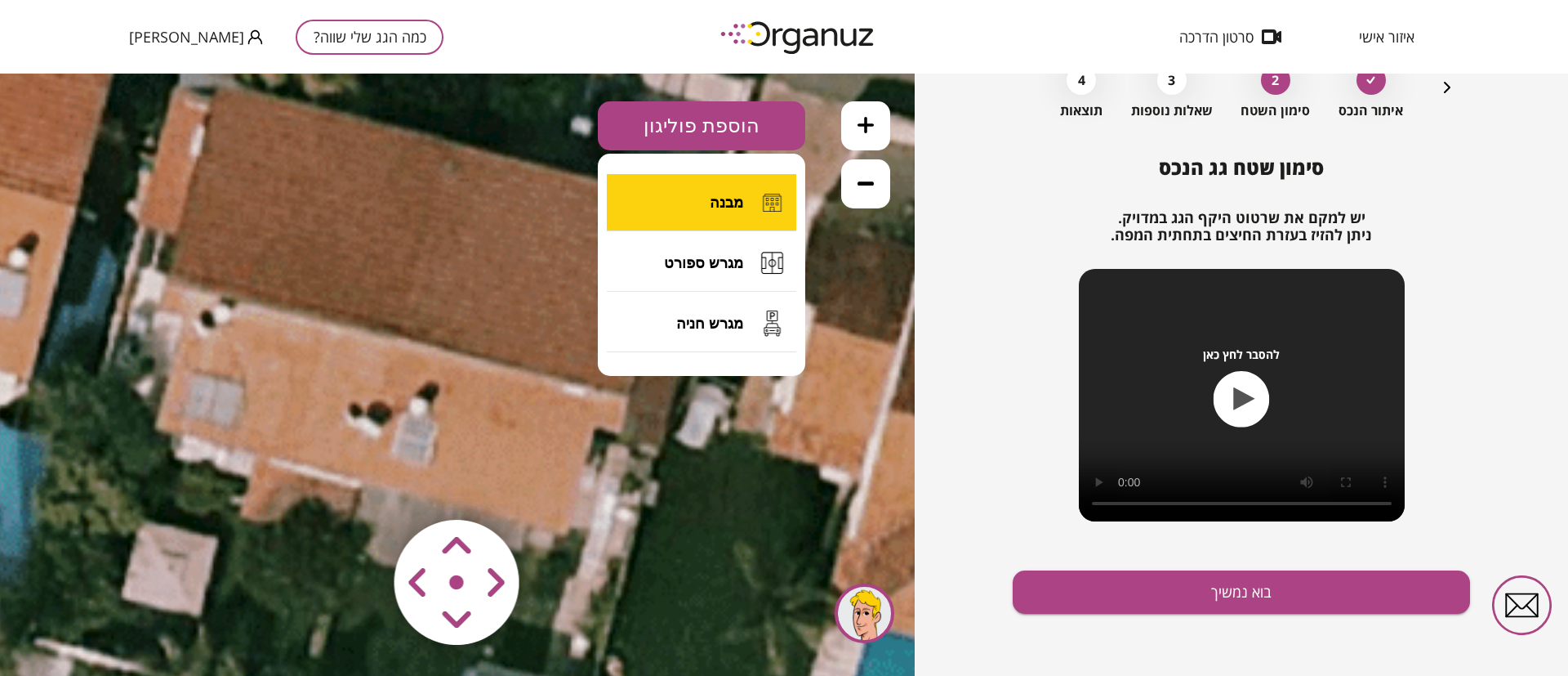
click at [692, 194] on button "מבנה" at bounding box center [702, 202] width 189 height 57
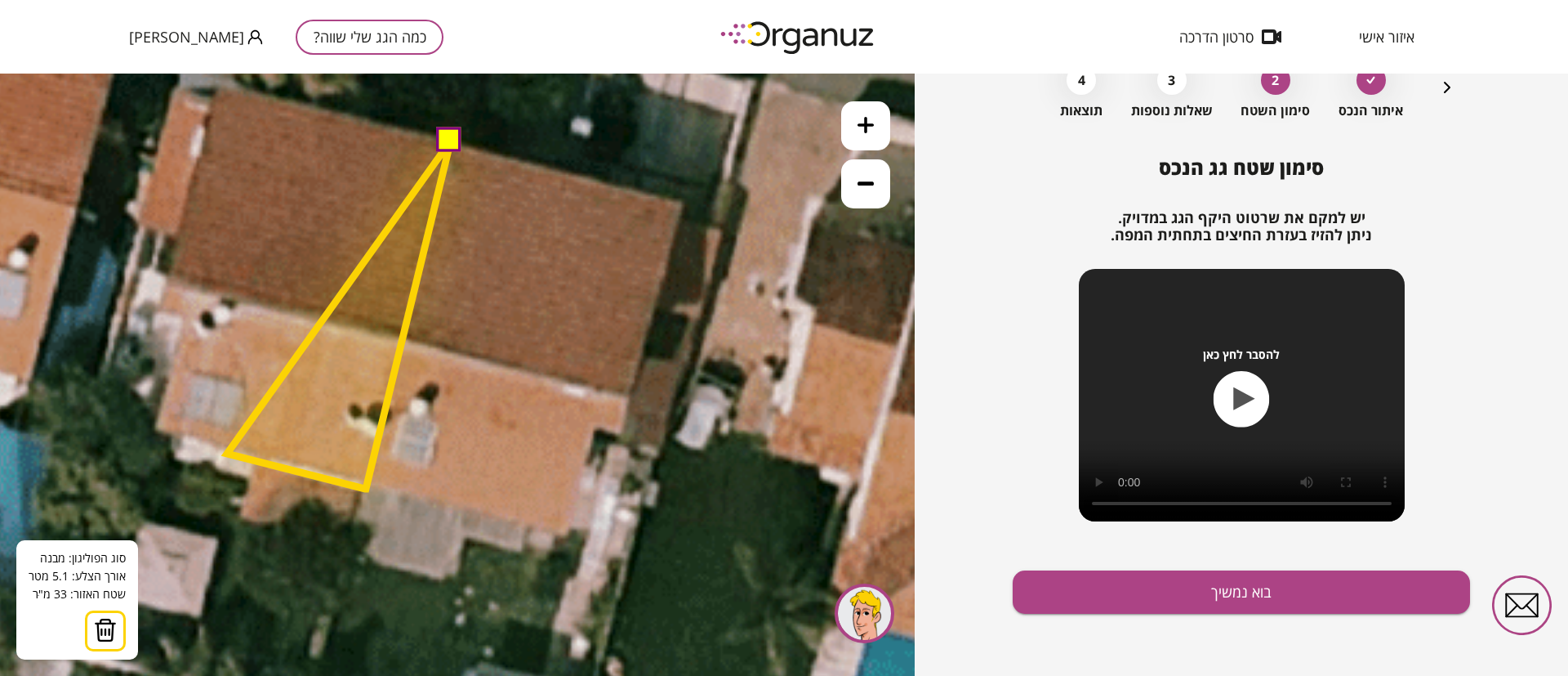
click at [227, 453] on polygon at bounding box center [339, 315] width 224 height 348
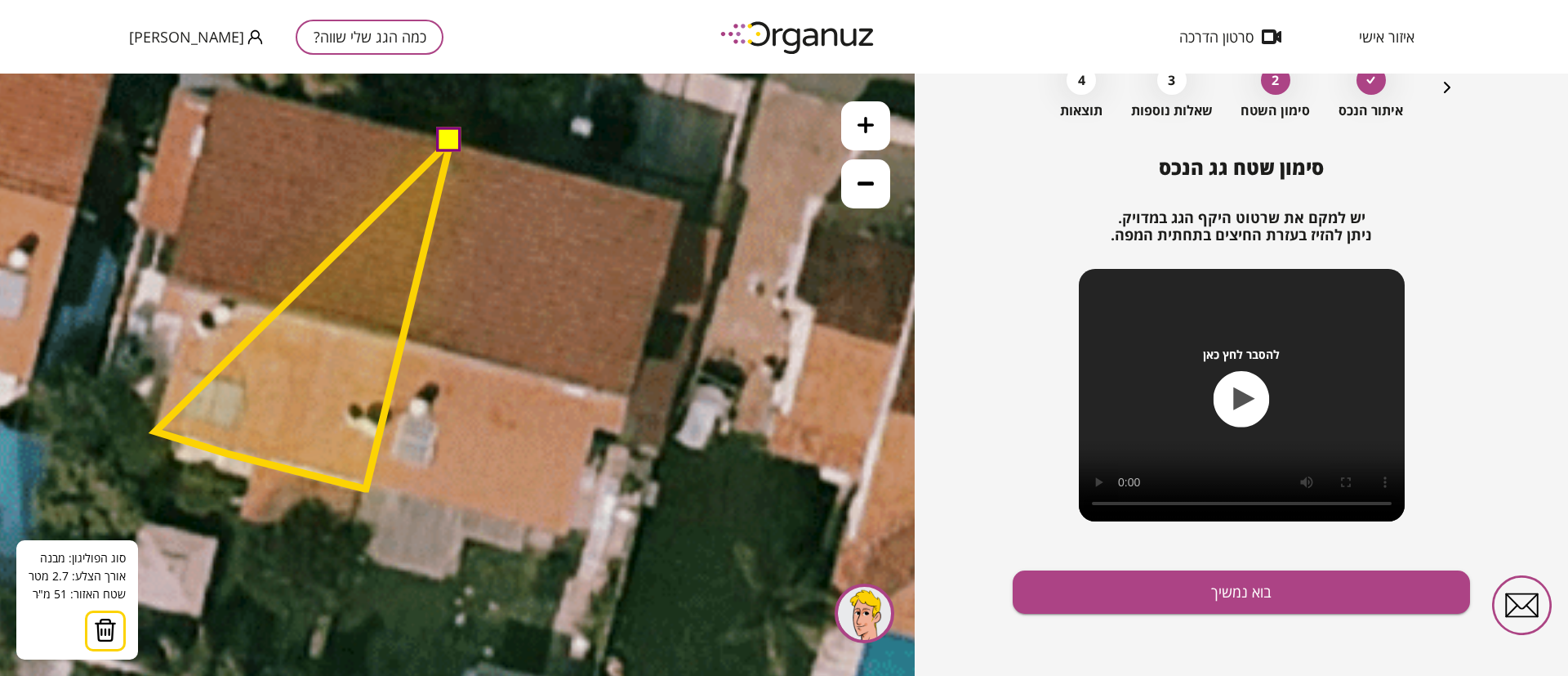
click at [155, 431] on polygon at bounding box center [303, 315] width 296 height 348
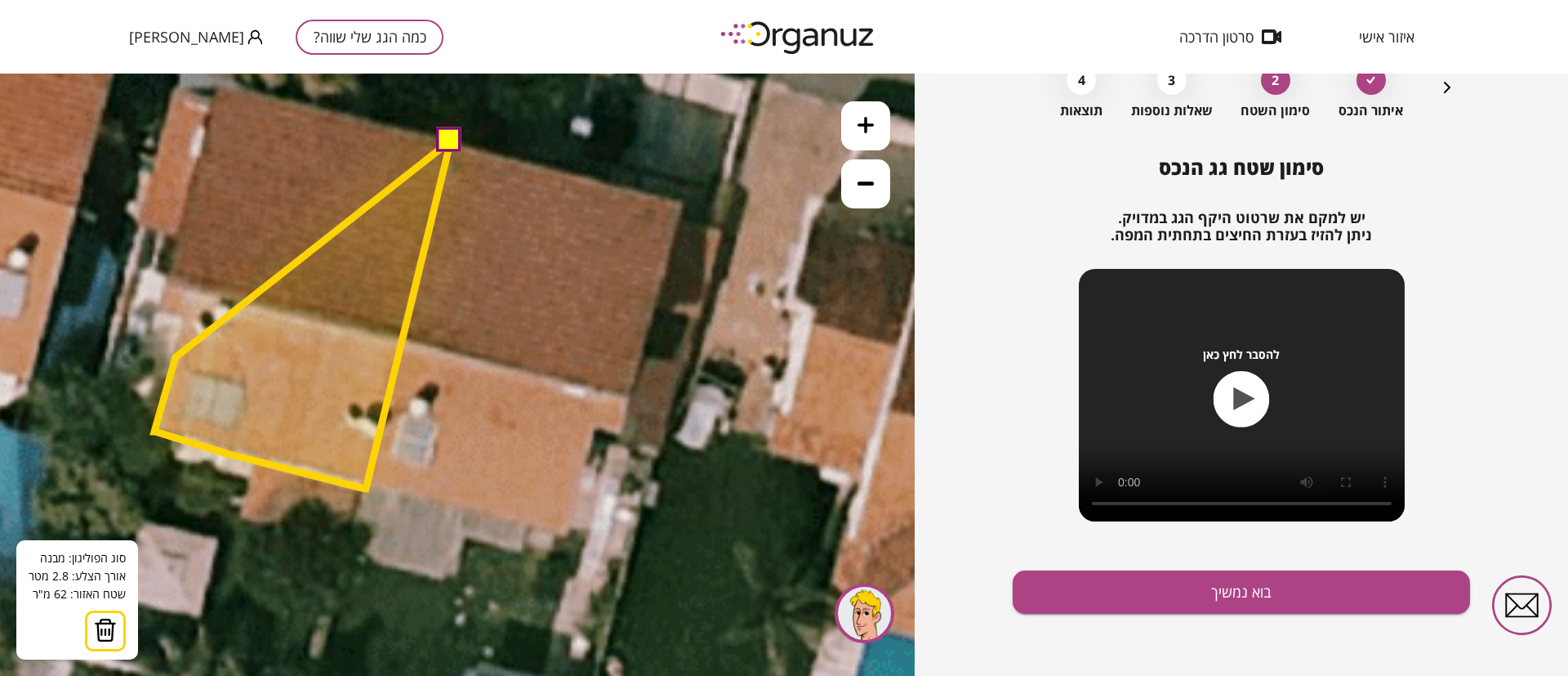
click at [176, 357] on polygon at bounding box center [302, 315] width 297 height 348
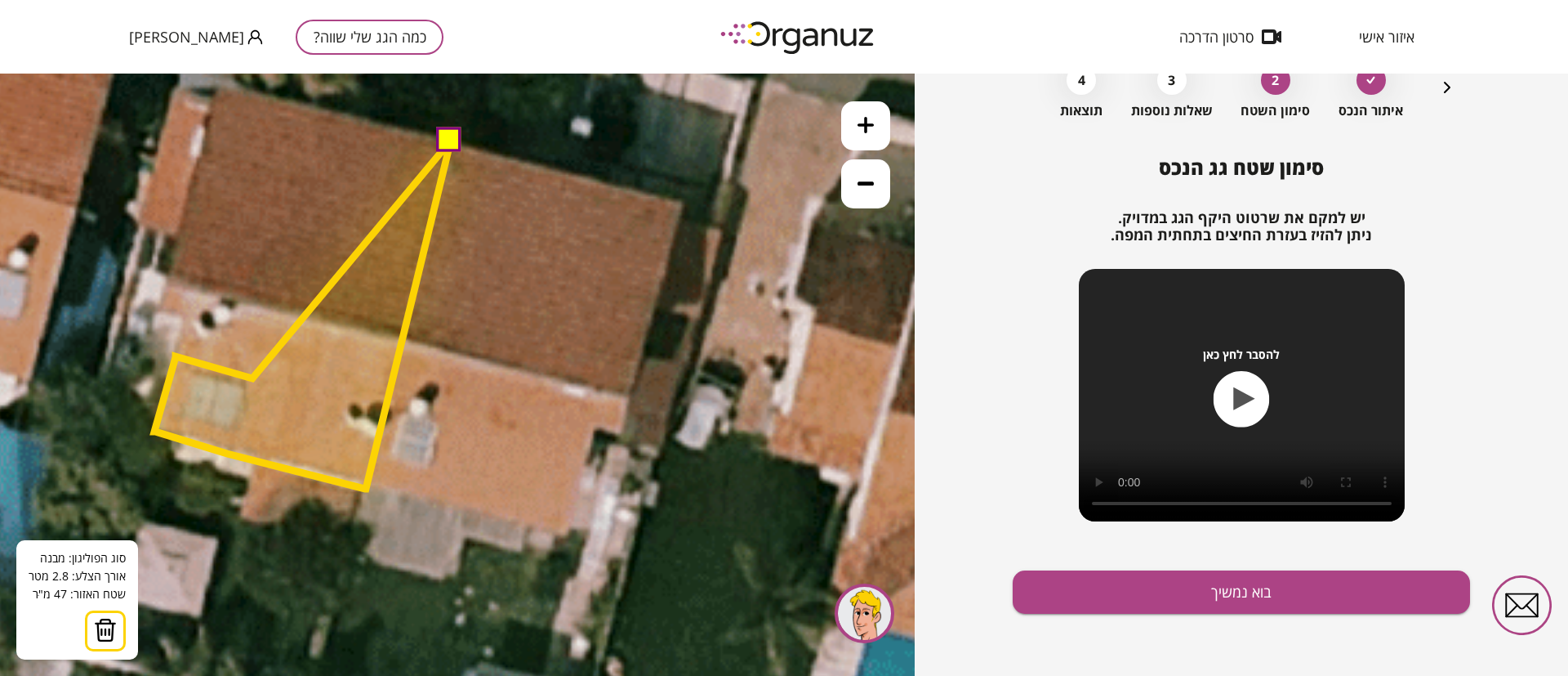
click at [254, 378] on polygon at bounding box center [302, 315] width 297 height 348
click at [274, 309] on polygon at bounding box center [302, 315] width 297 height 348
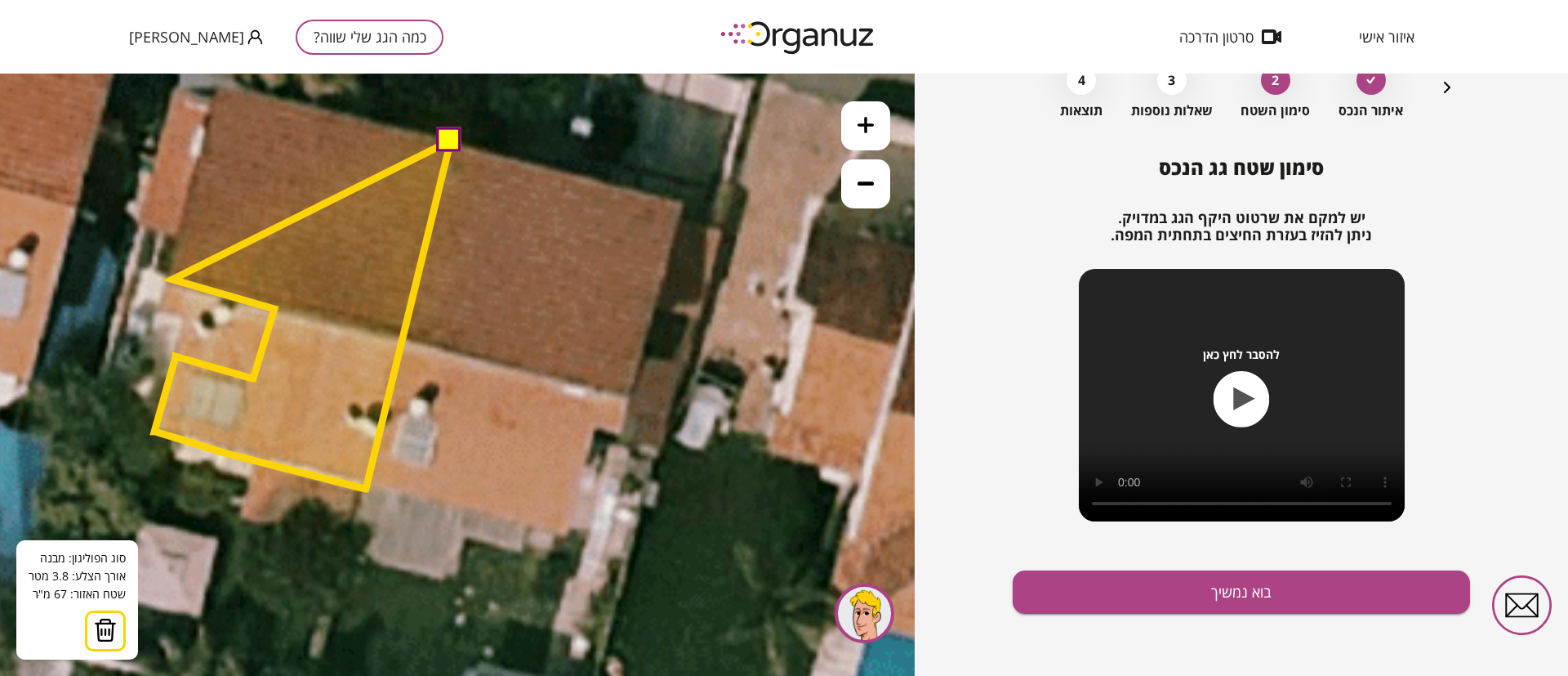
click at [172, 280] on polygon at bounding box center [302, 315] width 297 height 348
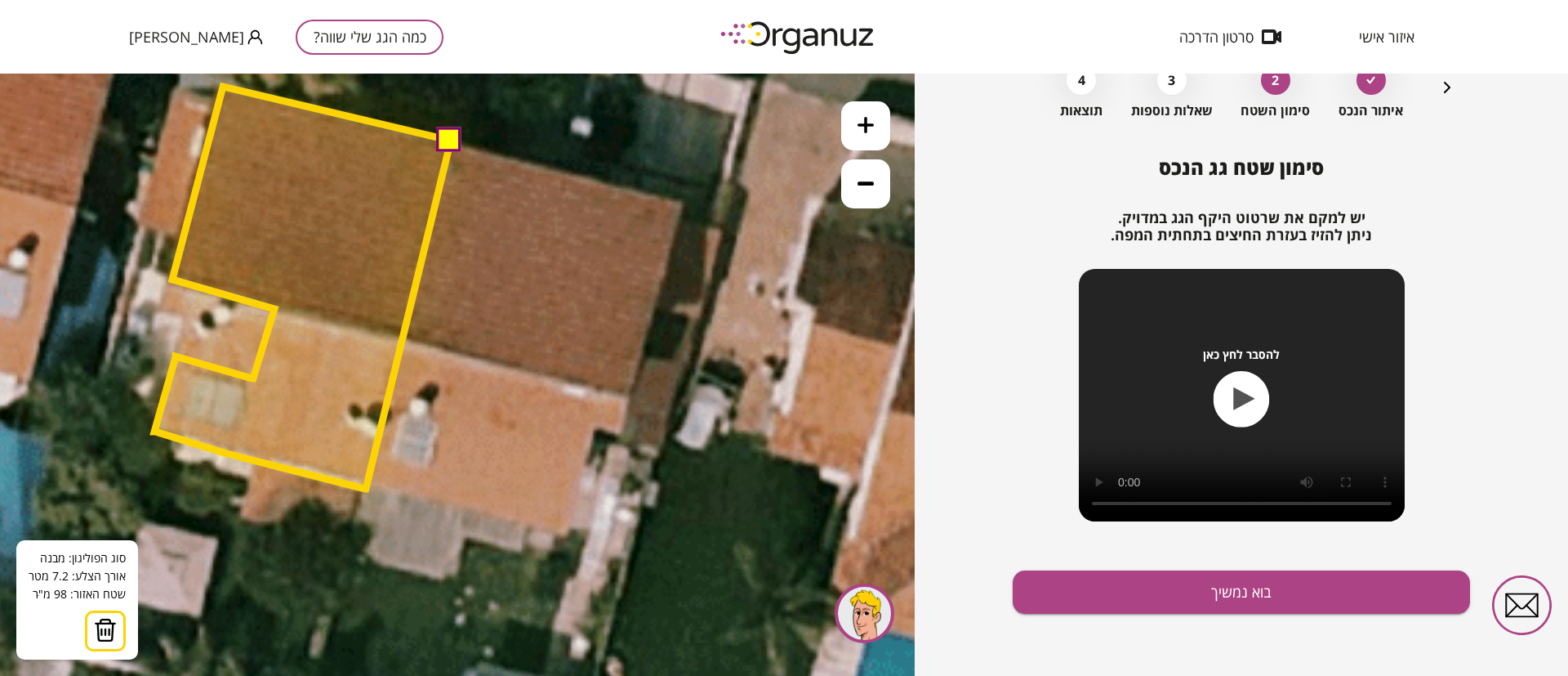
click at [224, 88] on polygon at bounding box center [302, 287] width 297 height 402
click at [445, 144] on button at bounding box center [448, 138] width 24 height 24
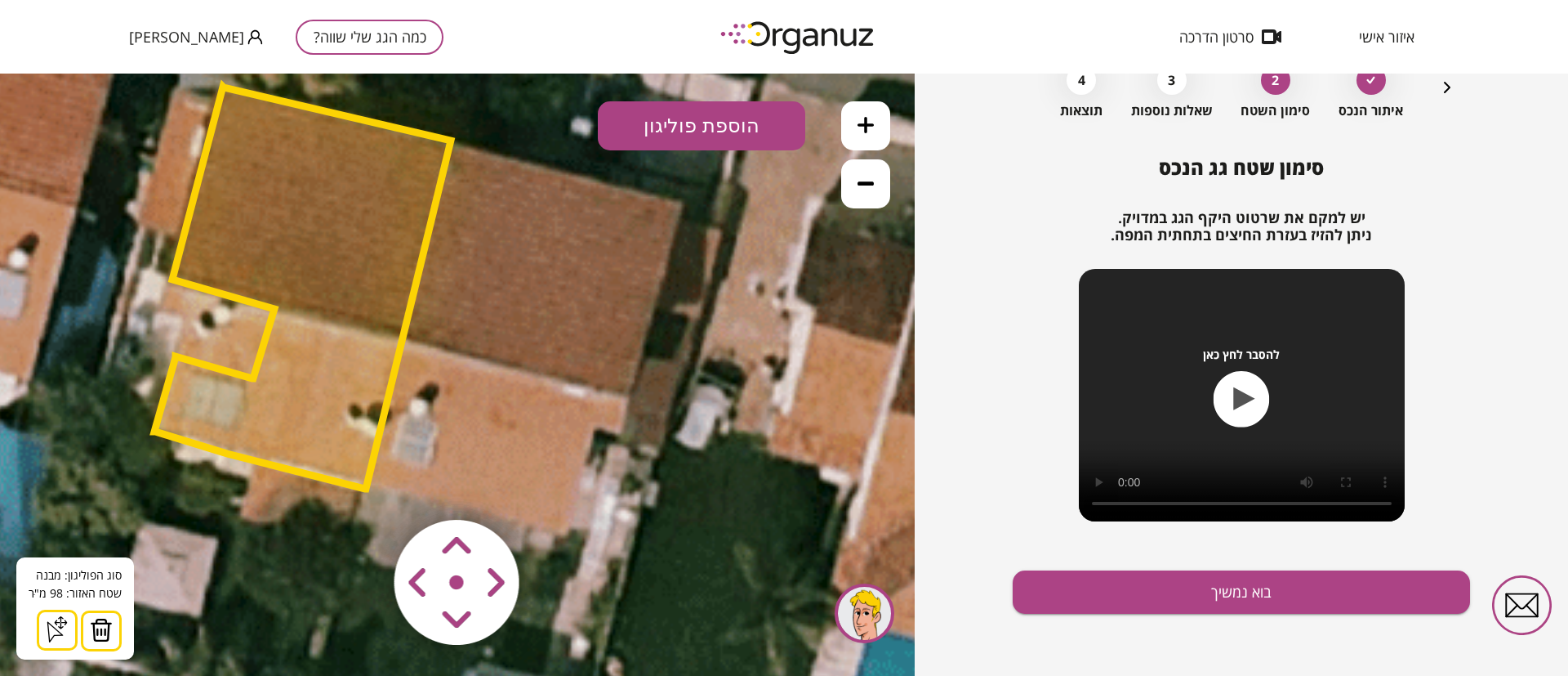
click at [873, 190] on icon at bounding box center [866, 183] width 16 height 16
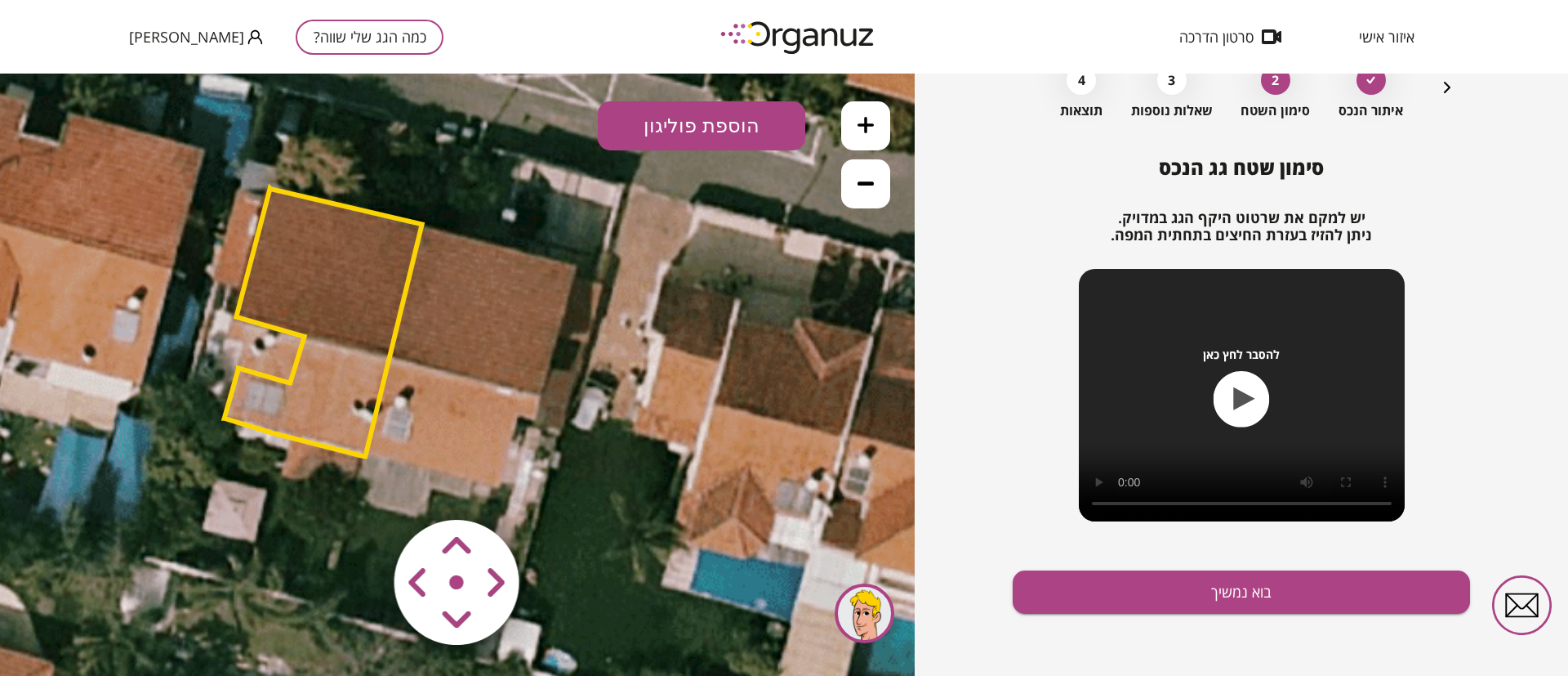
drag, startPoint x: 789, startPoint y: 307, endPoint x: 770, endPoint y: 312, distance: 19.6
click at [770, 312] on icon at bounding box center [97, 287] width 3197 height 3199
